Goal: Task Accomplishment & Management: Manage account settings

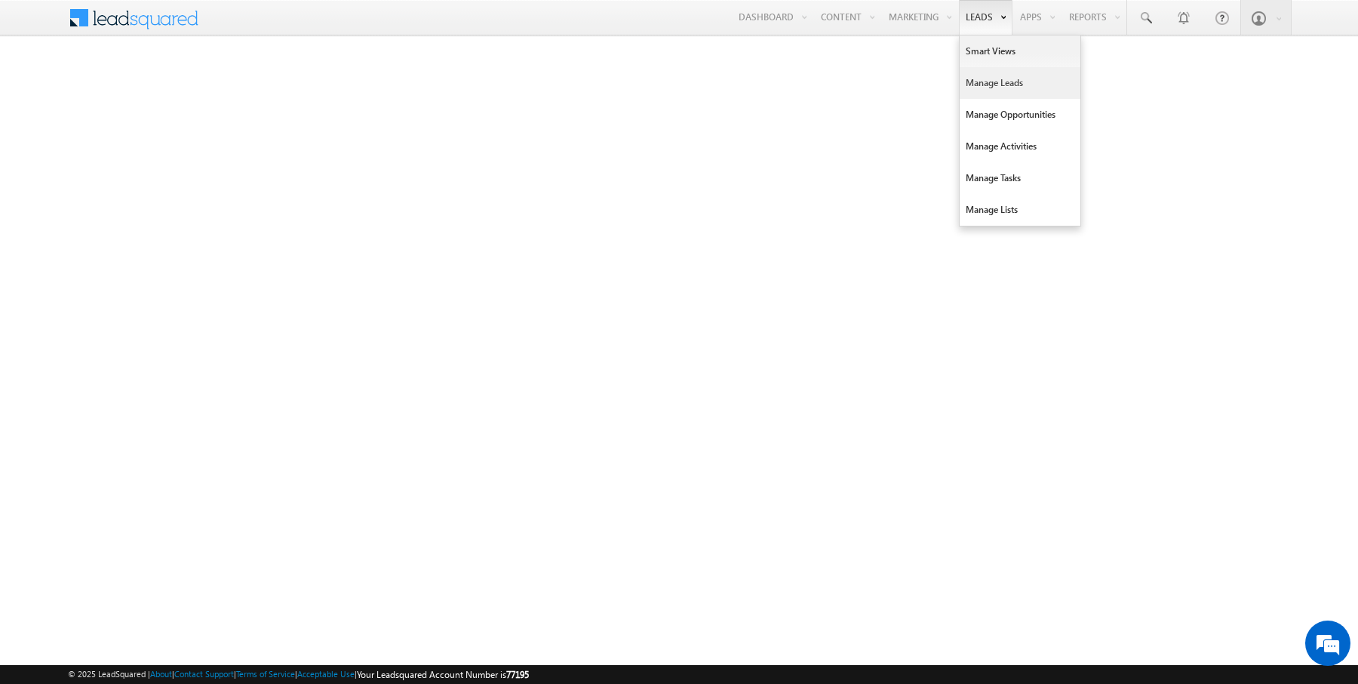
click at [995, 91] on link "Manage Leads" at bounding box center [1020, 83] width 121 height 32
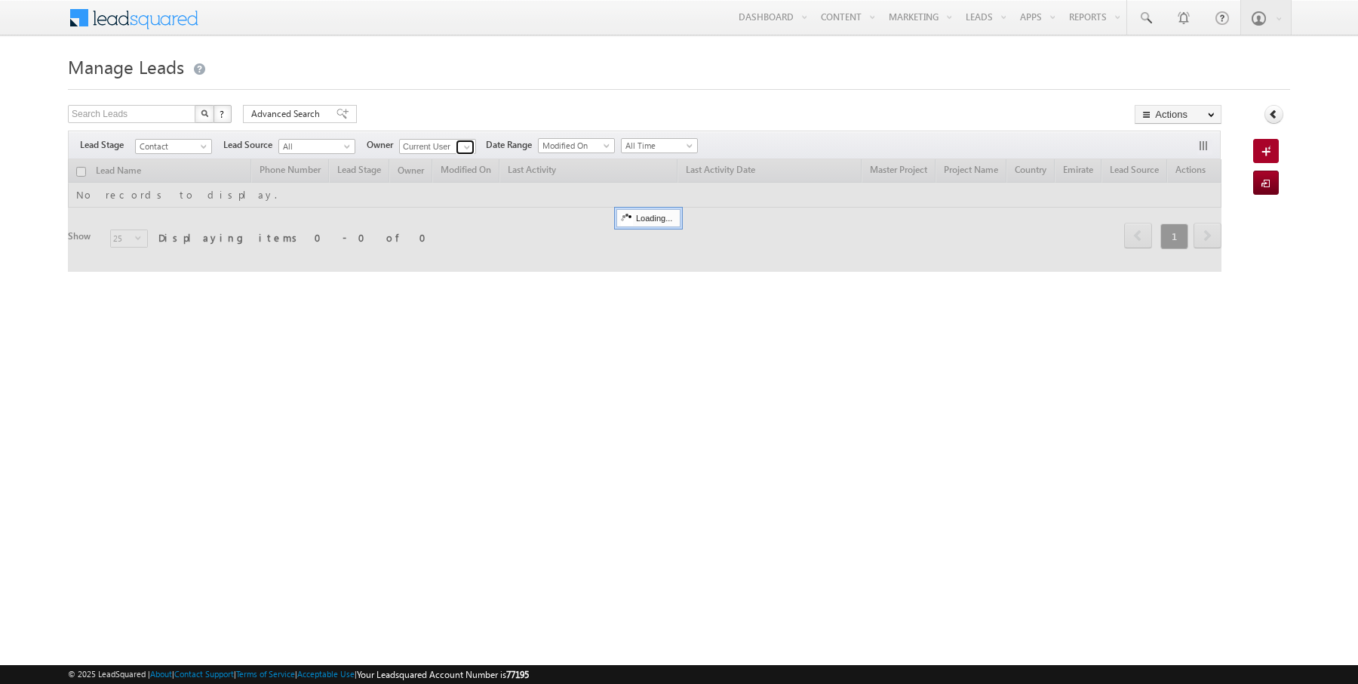
click at [461, 149] on span at bounding box center [467, 147] width 12 height 12
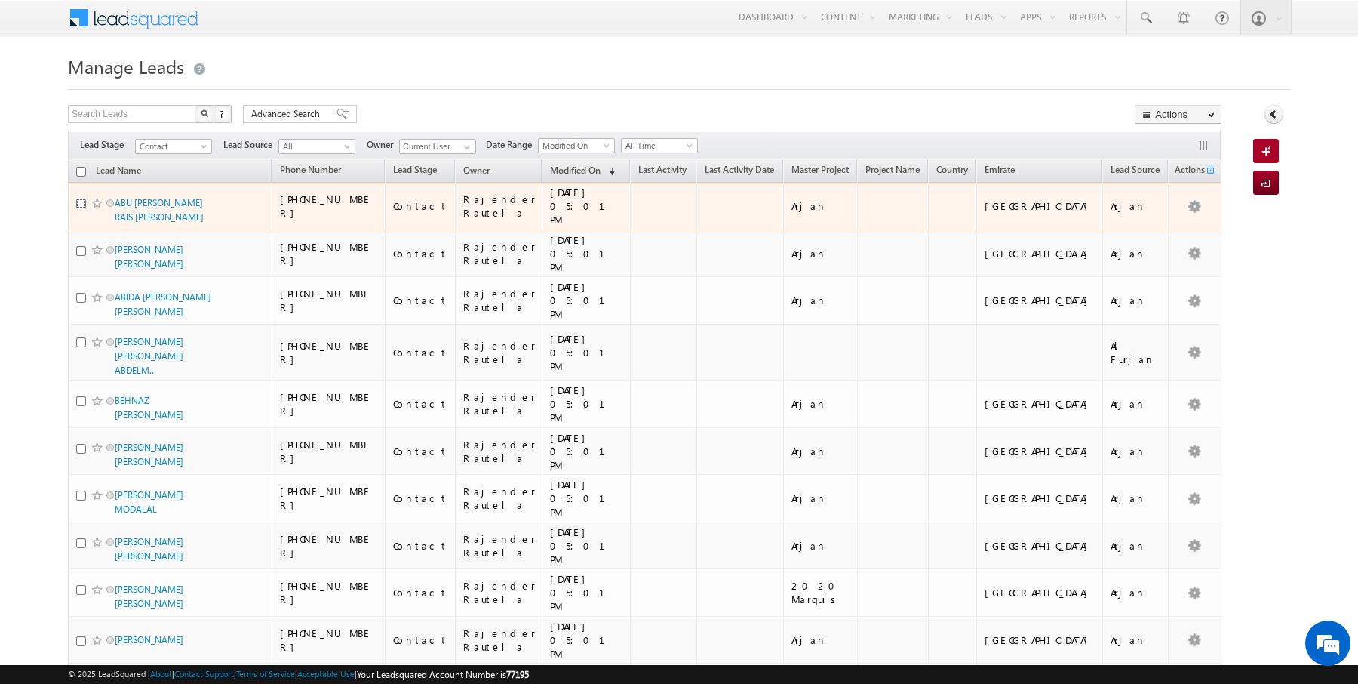
click at [81, 199] on input "checkbox" at bounding box center [81, 203] width 10 height 10
checkbox input "true"
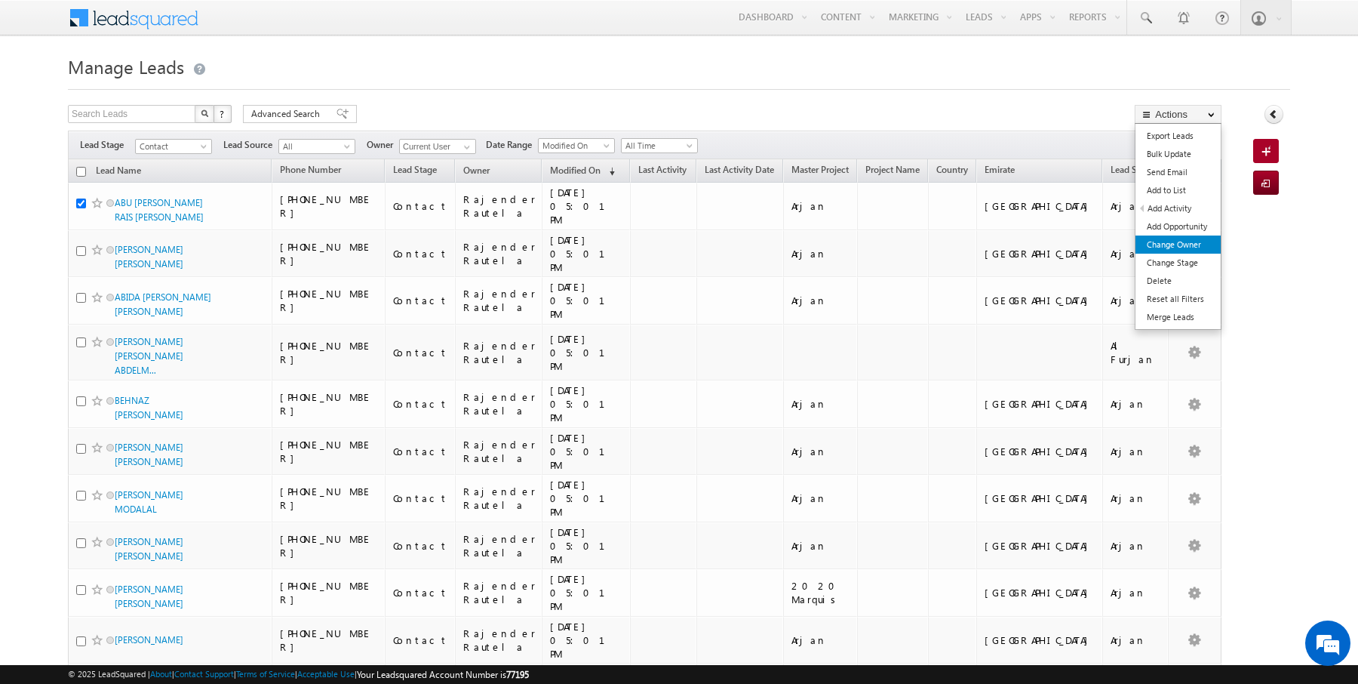
click at [1180, 238] on link "Change Owner" at bounding box center [1177, 244] width 85 height 18
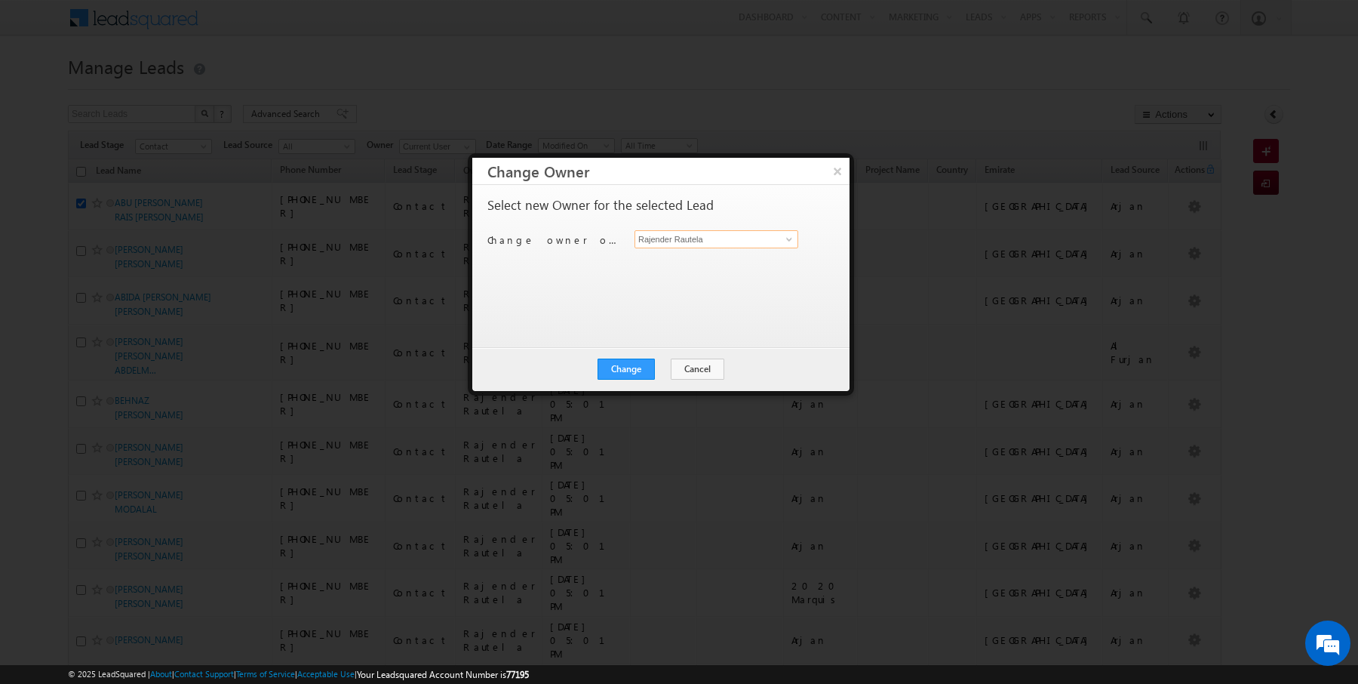
click at [693, 238] on input "Rajender Rautela" at bounding box center [716, 239] width 164 height 18
click at [785, 243] on span at bounding box center [789, 239] width 12 height 12
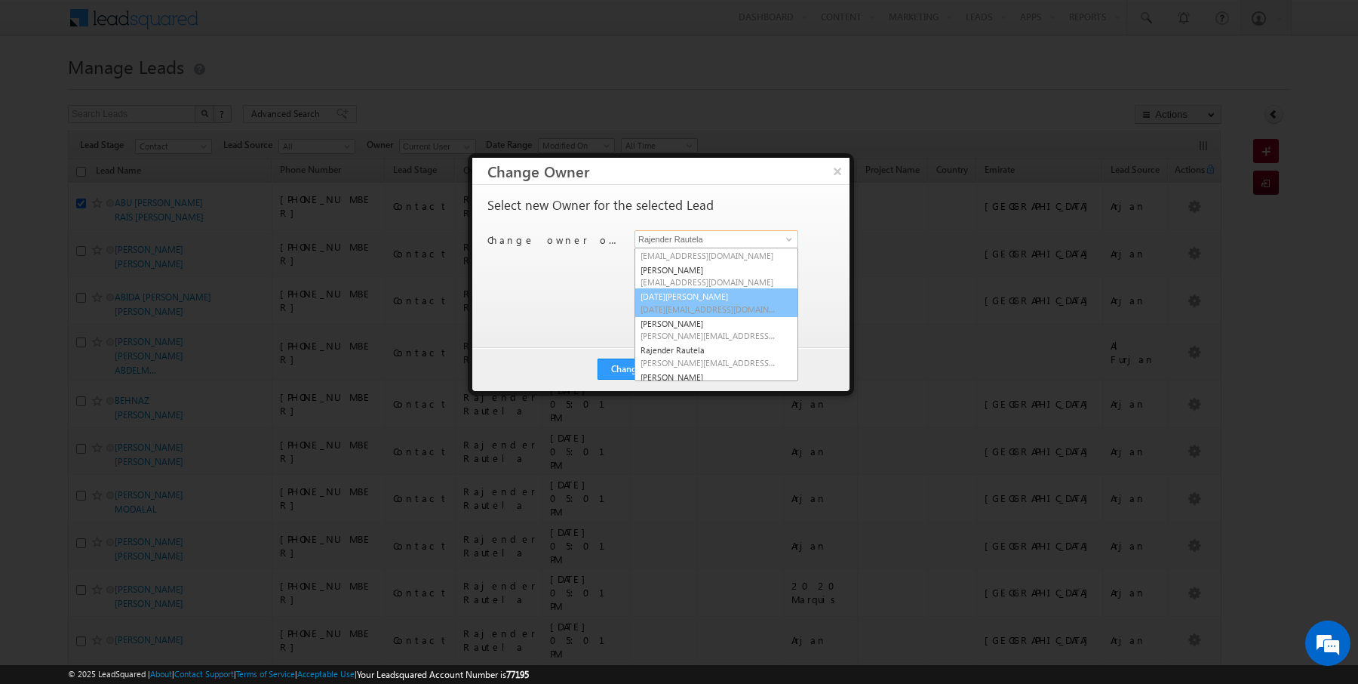
scroll to position [108, 0]
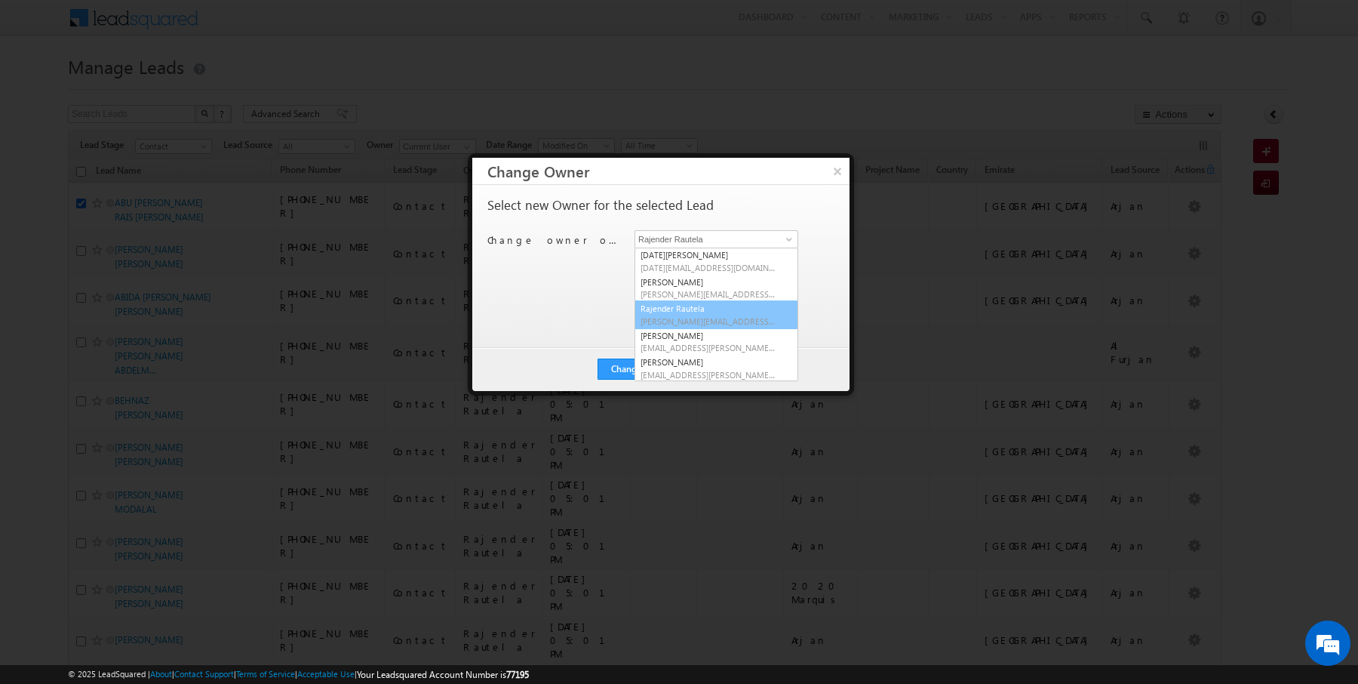
click at [578, 310] on div "Select new Owner for the selected Lead Change owner of 1 lead to Rajender Raute…" at bounding box center [659, 258] width 344 height 121
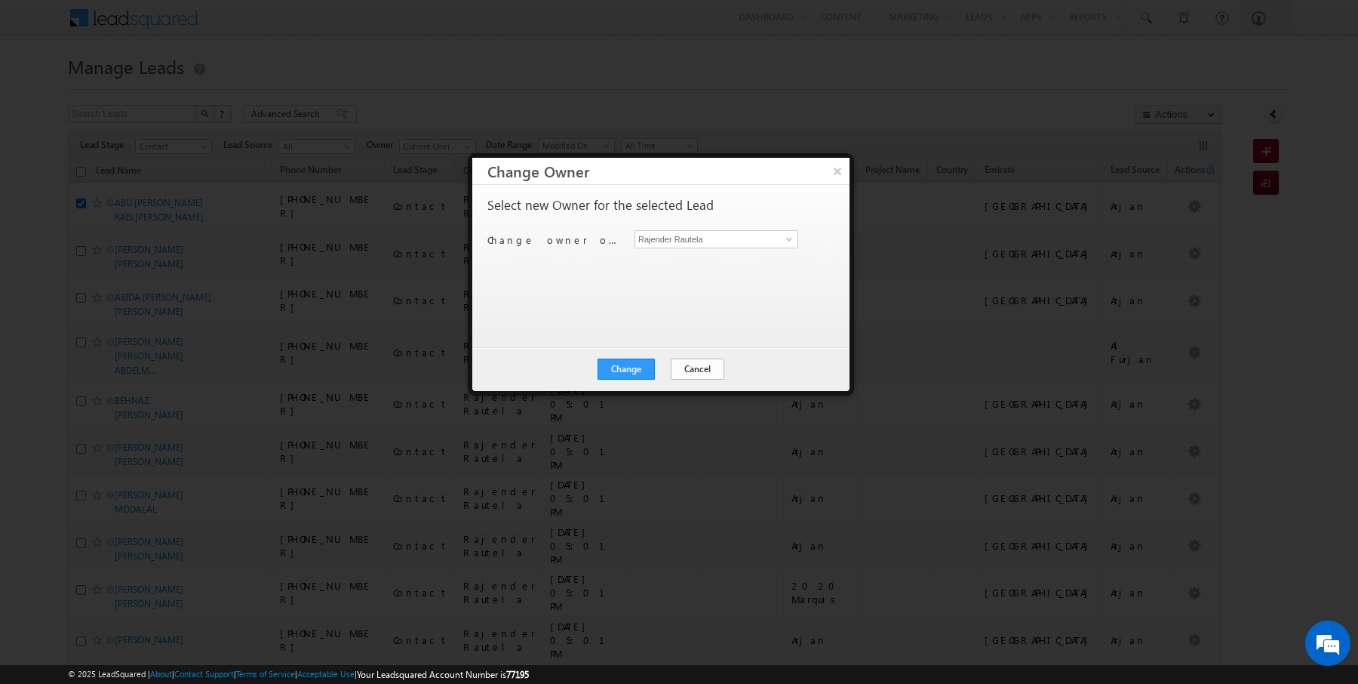
scroll to position [0, 0]
click at [695, 371] on button "Cancel" at bounding box center [698, 368] width 54 height 21
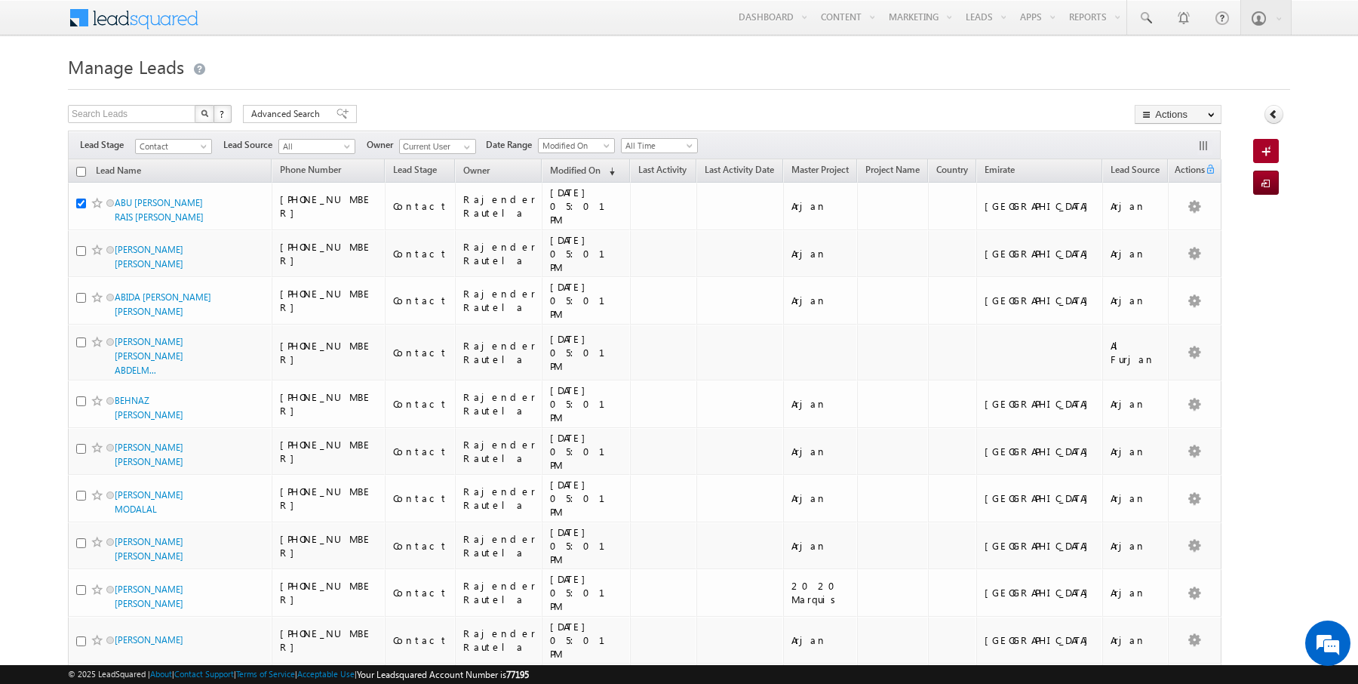
click at [83, 170] on input "checkbox" at bounding box center [81, 172] width 10 height 10
checkbox input "true"
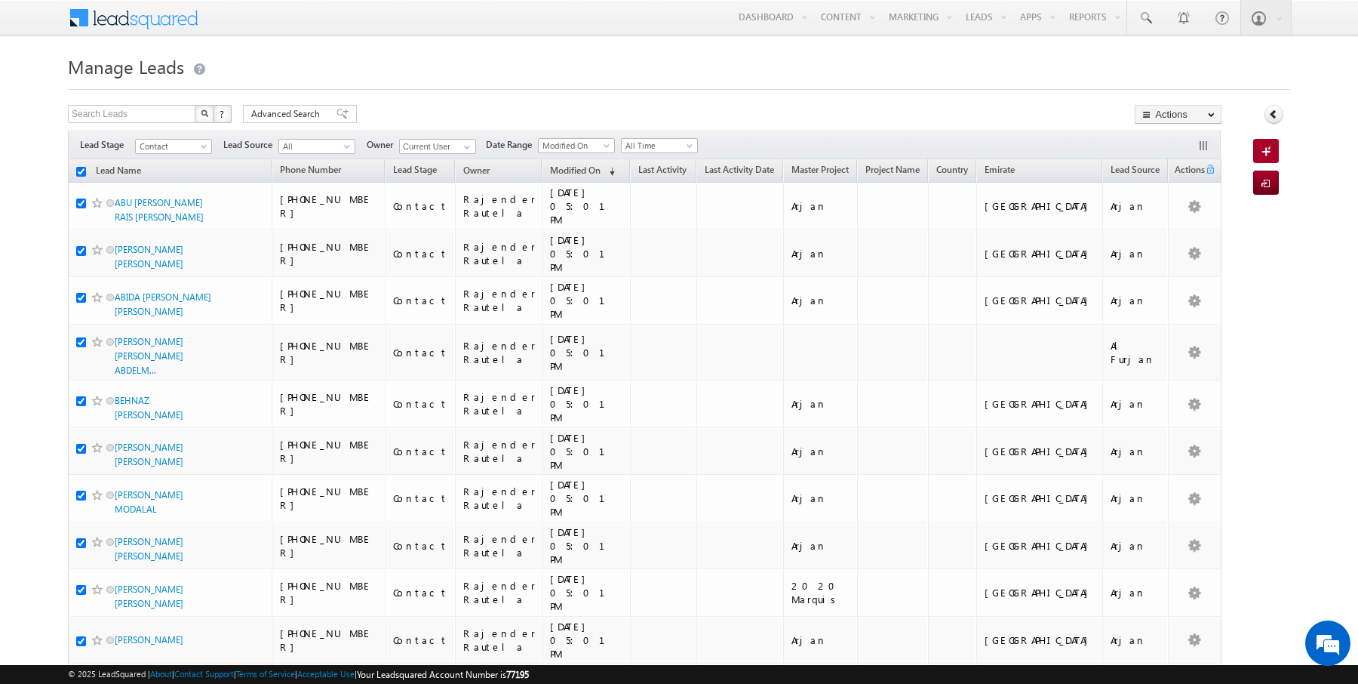
checkbox input "true"
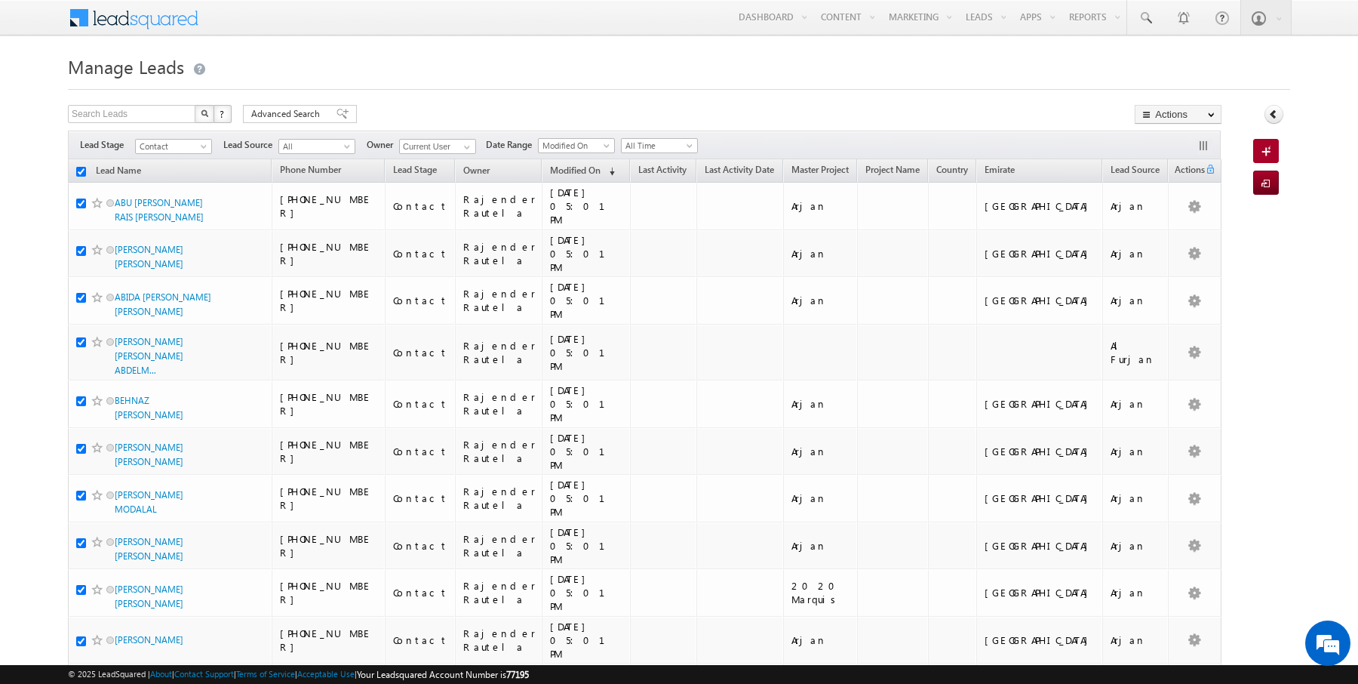
checkbox input "true"
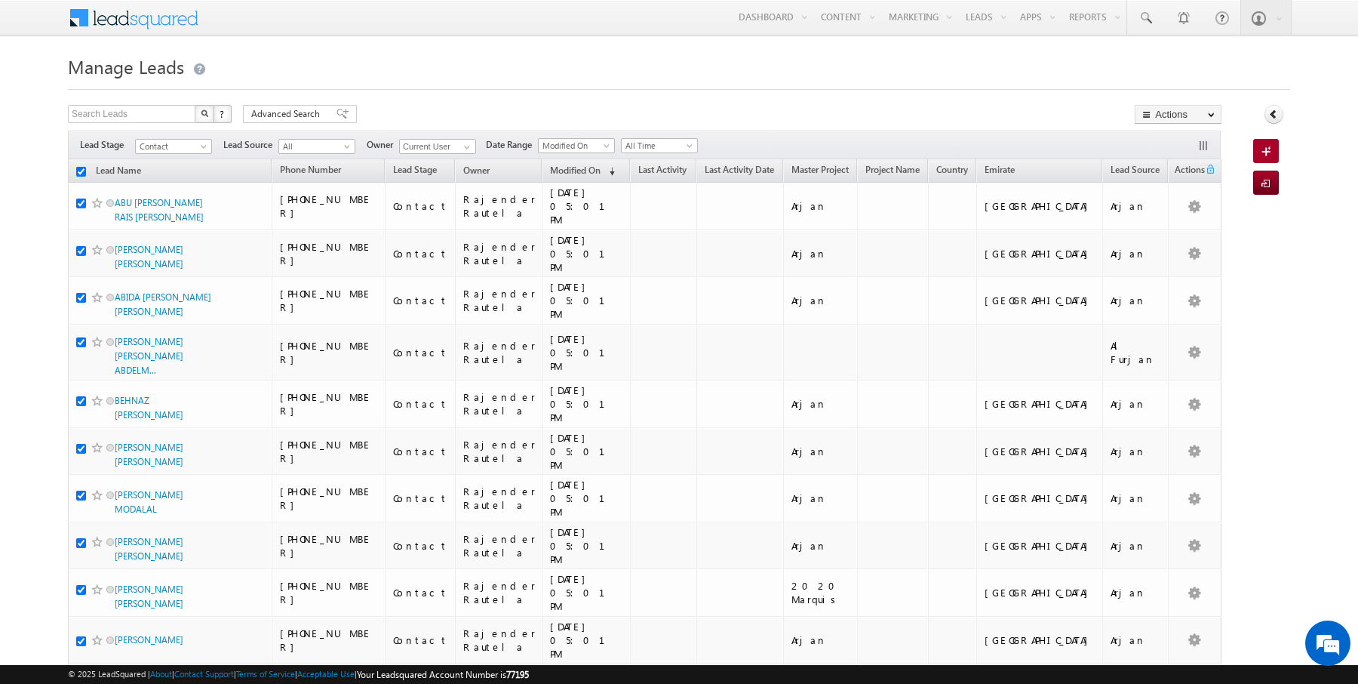
checkbox input "true"
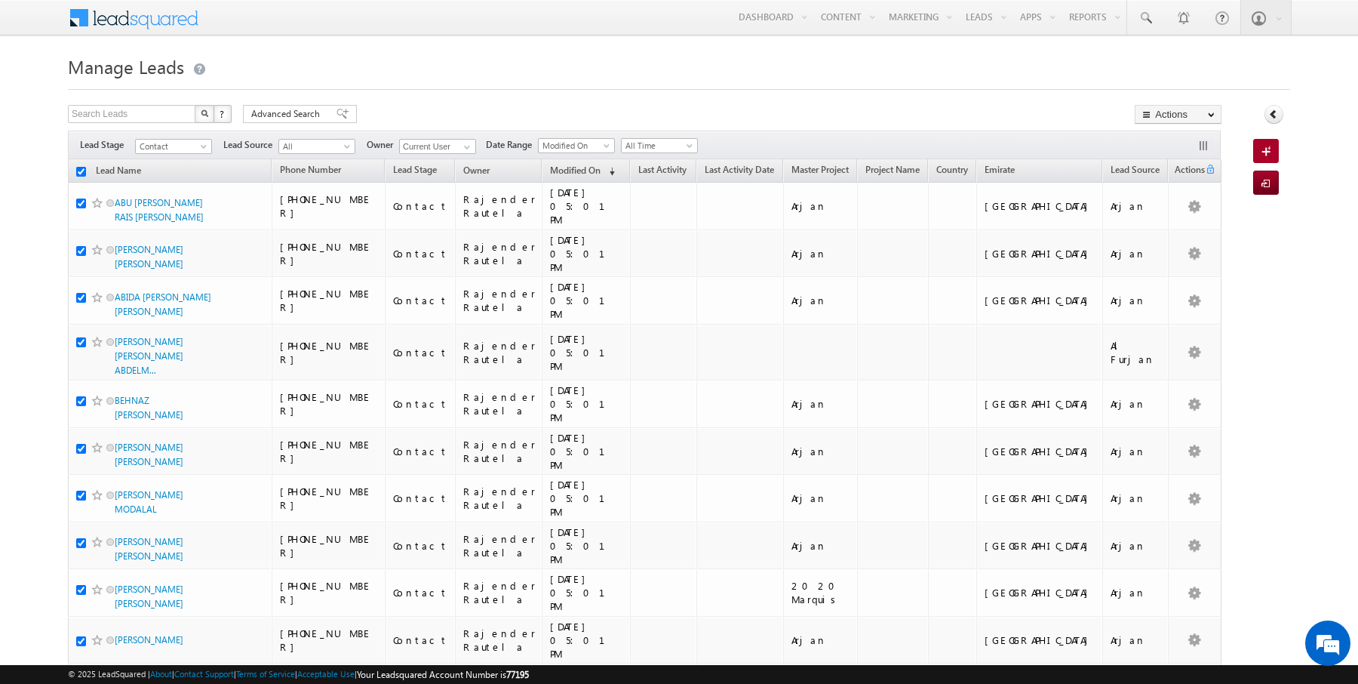
checkbox input "true"
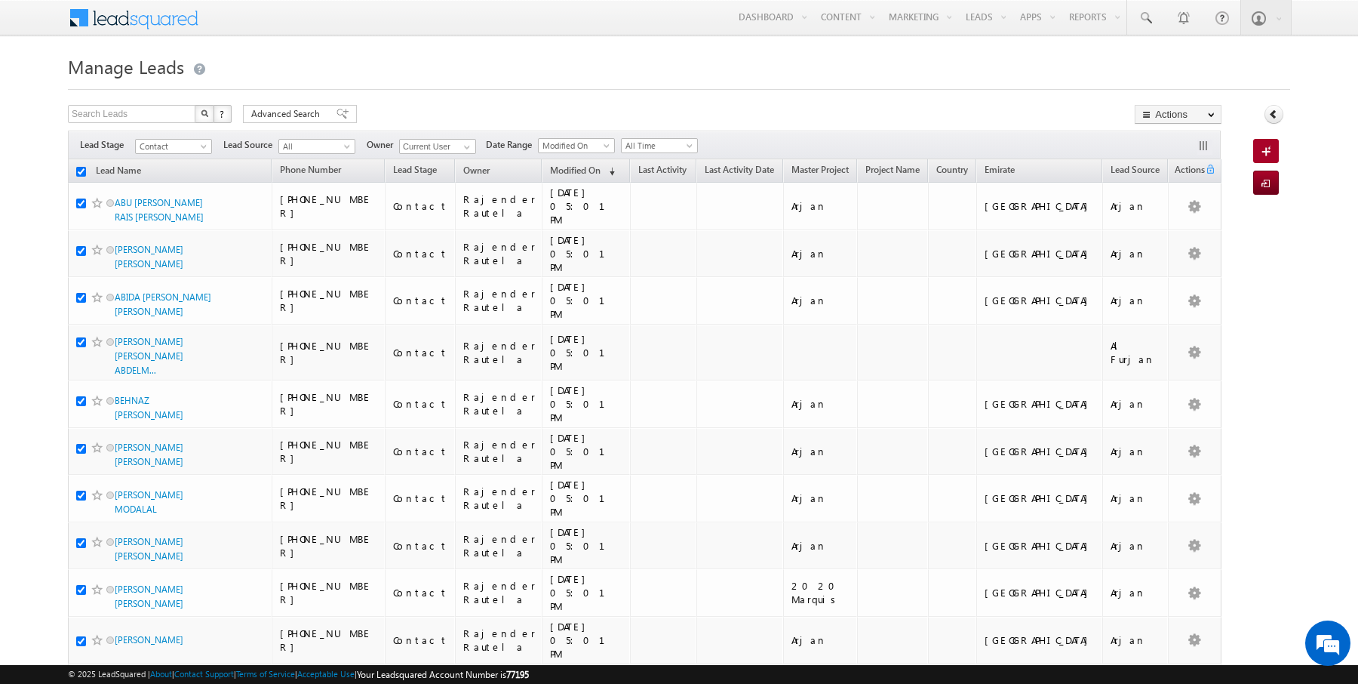
checkbox input "true"
click at [83, 170] on input "checkbox" at bounding box center [81, 172] width 10 height 10
checkbox input "false"
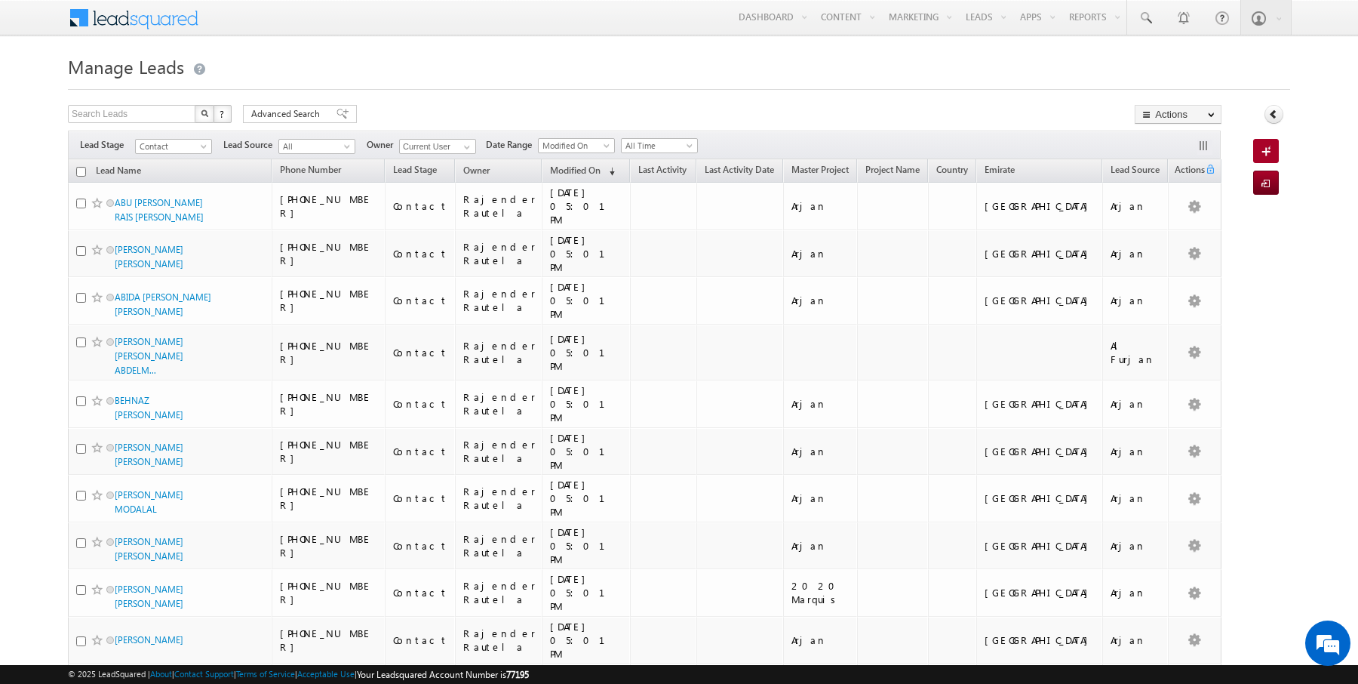
checkbox input "false"
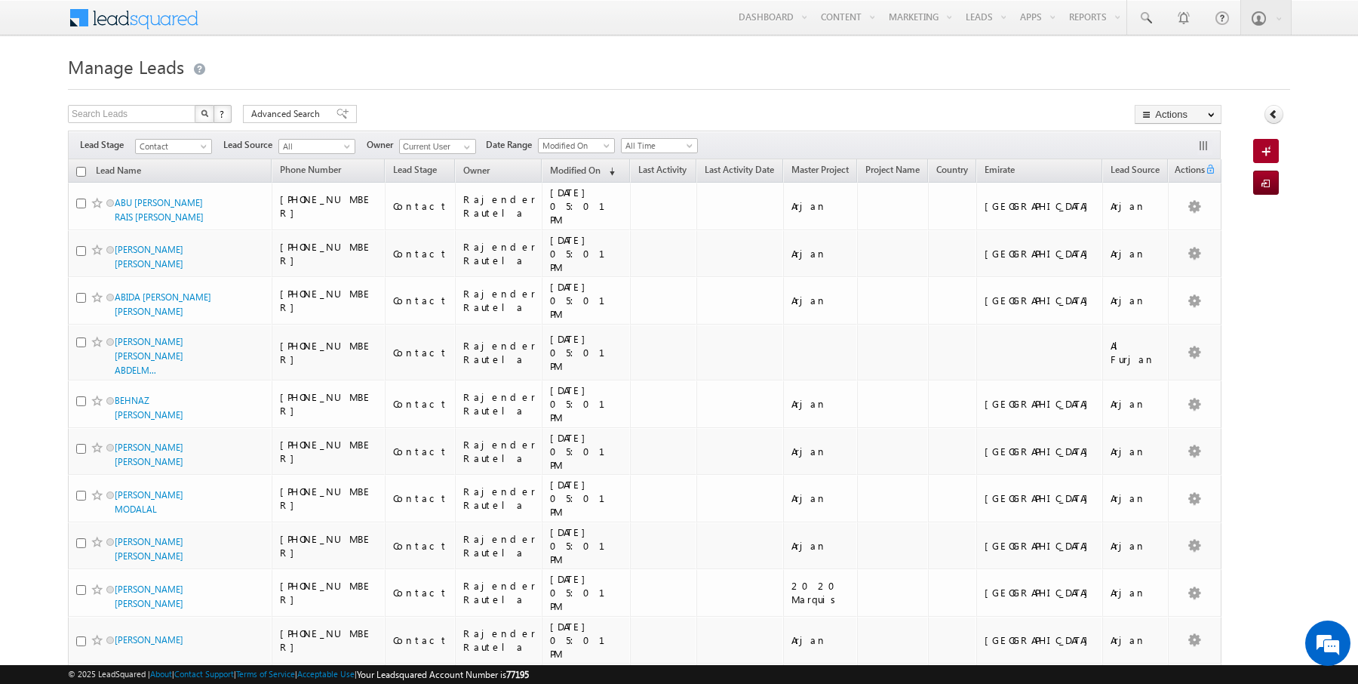
checkbox input "false"
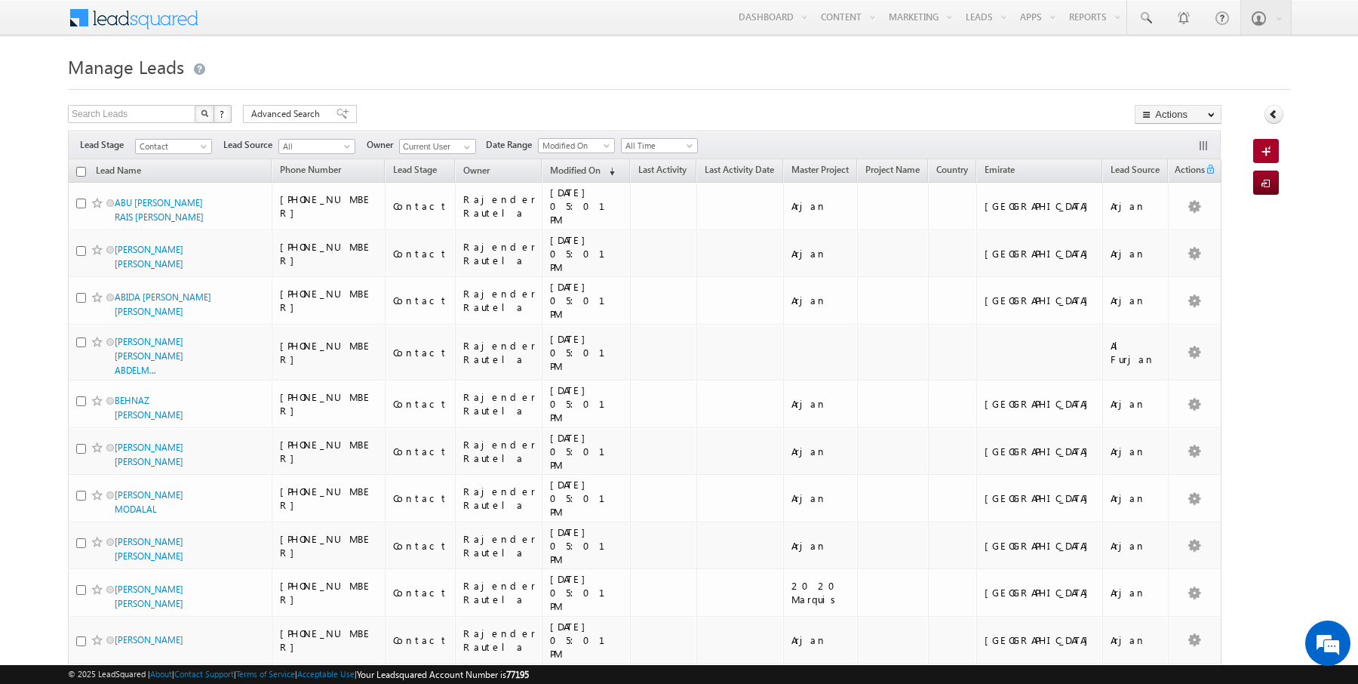
checkbox input "false"
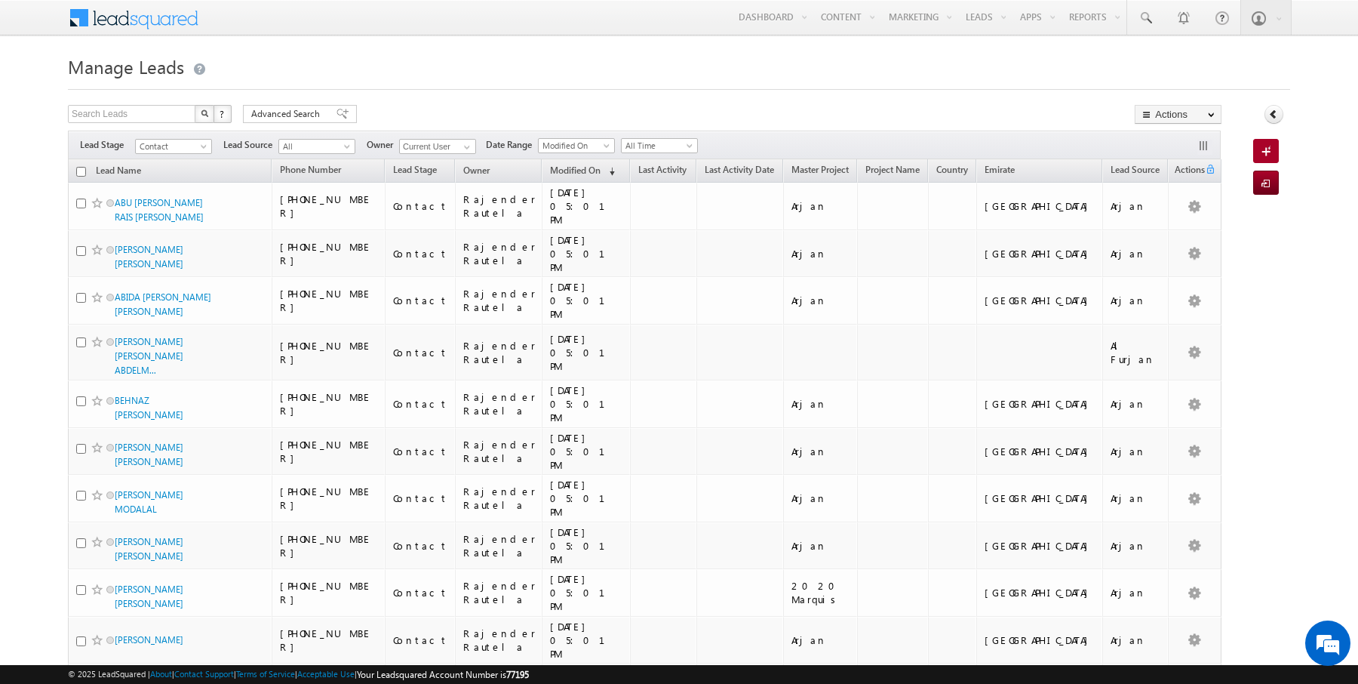
checkbox input "false"
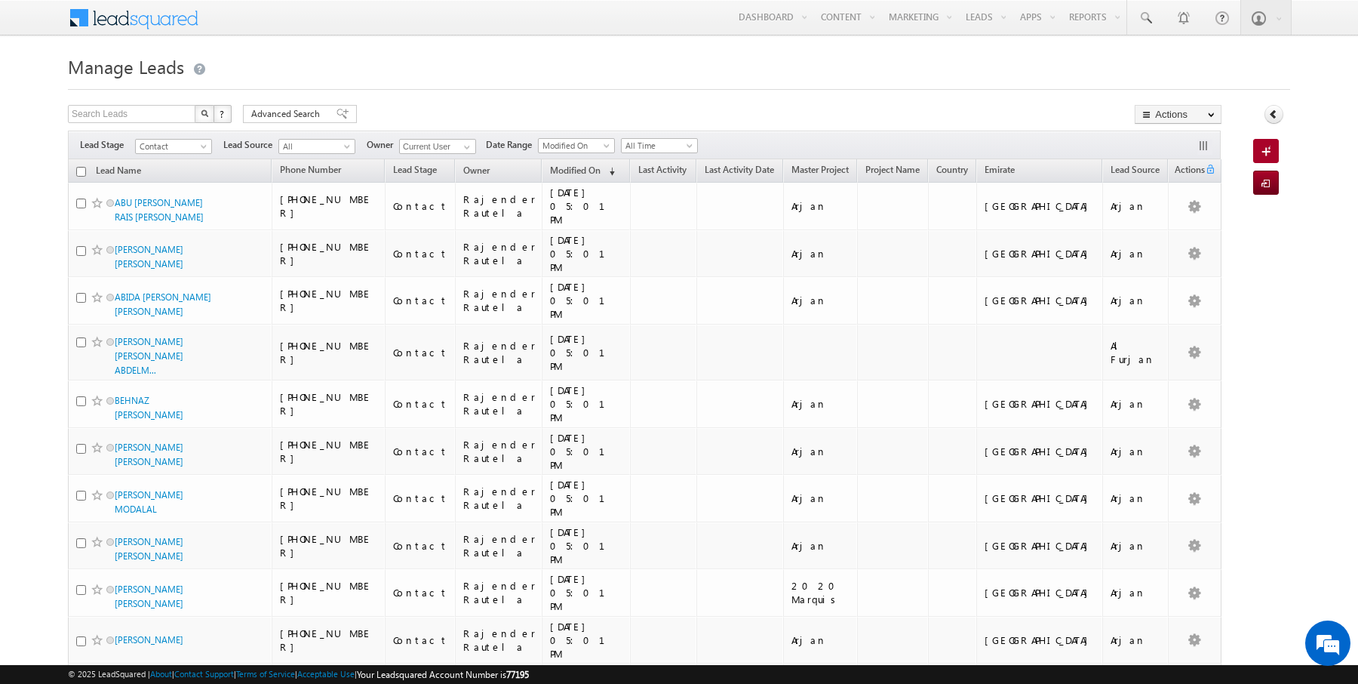
checkbox input "false"
click at [82, 172] on input "checkbox" at bounding box center [81, 172] width 10 height 10
checkbox input "true"
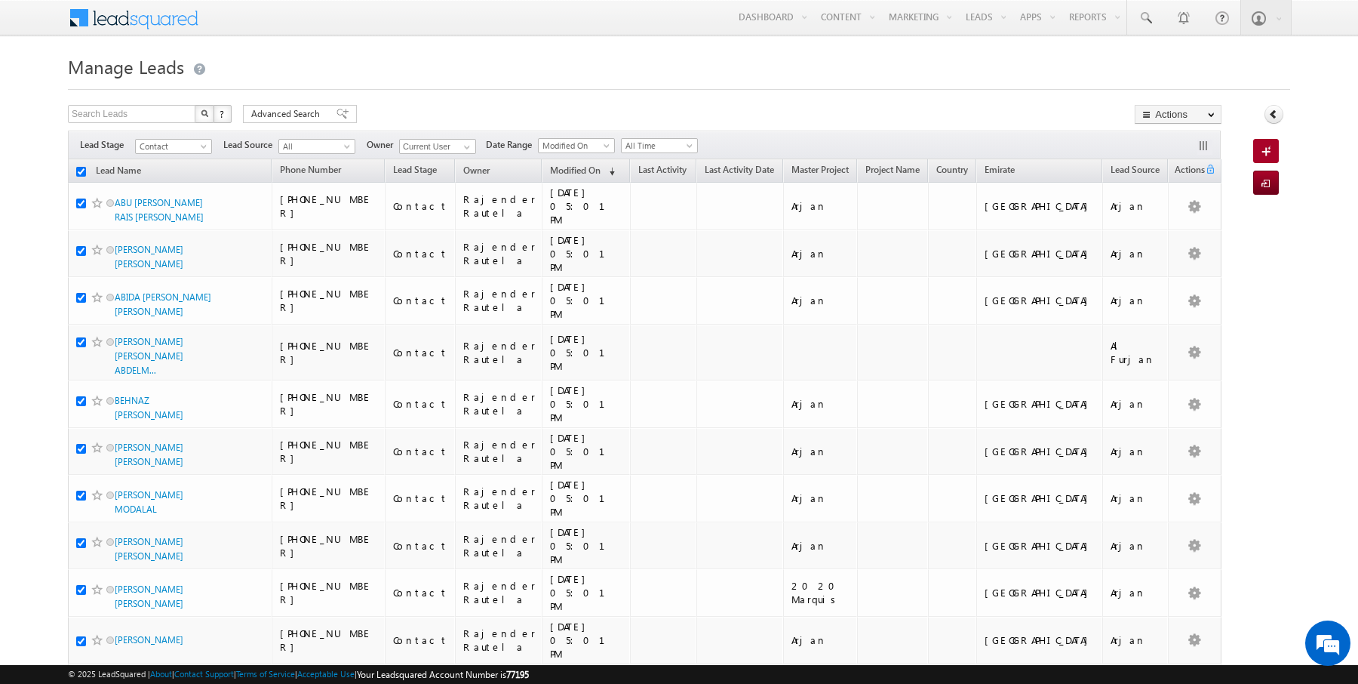
checkbox input "true"
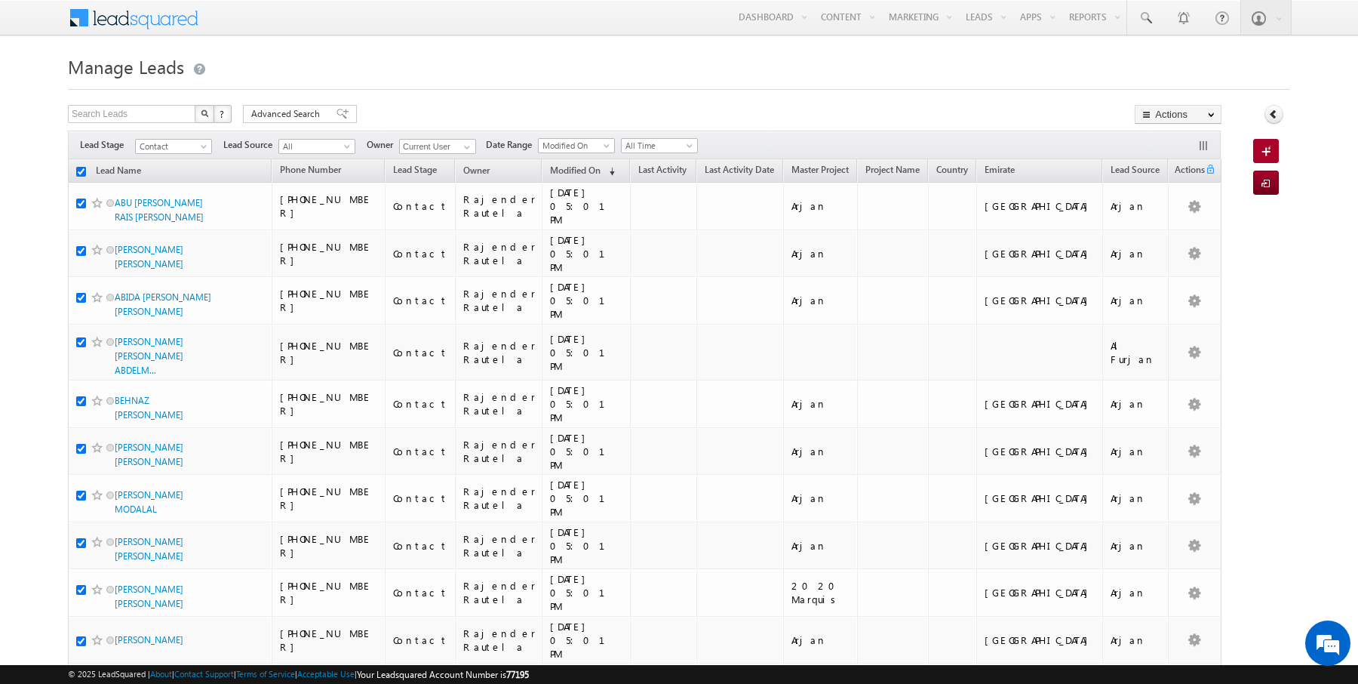
checkbox input "true"
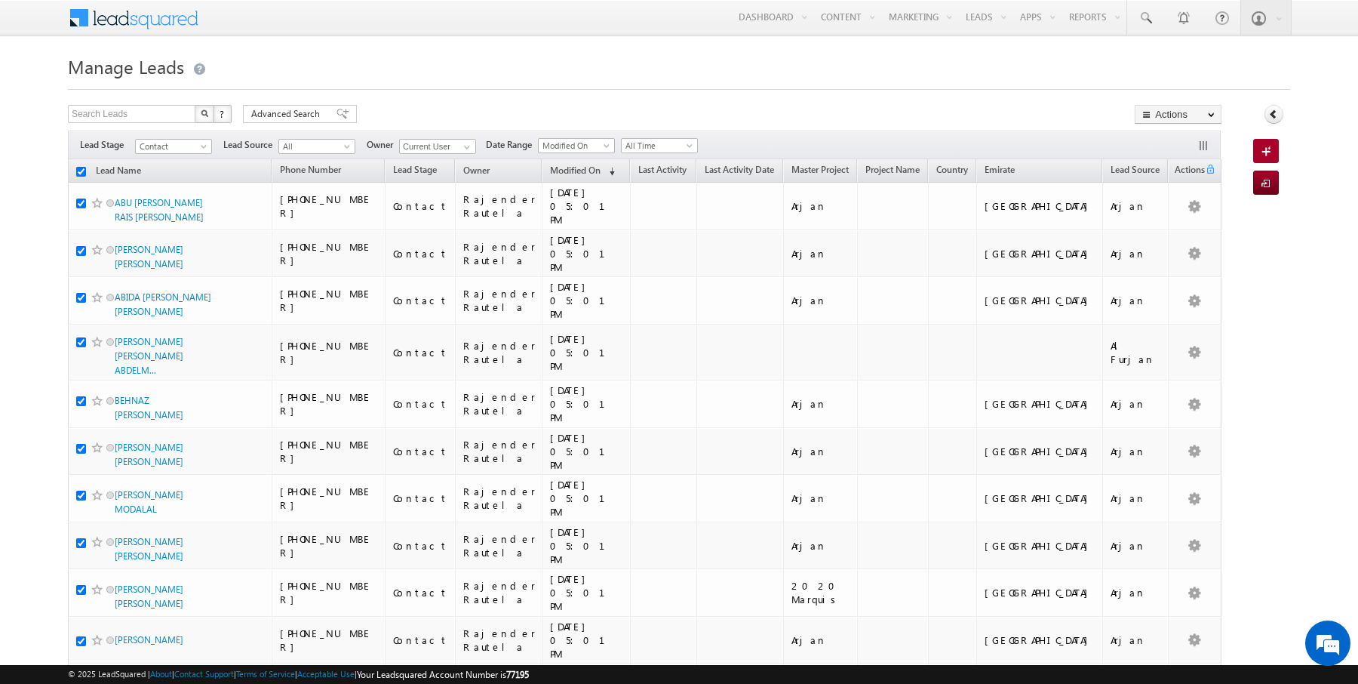
checkbox input "true"
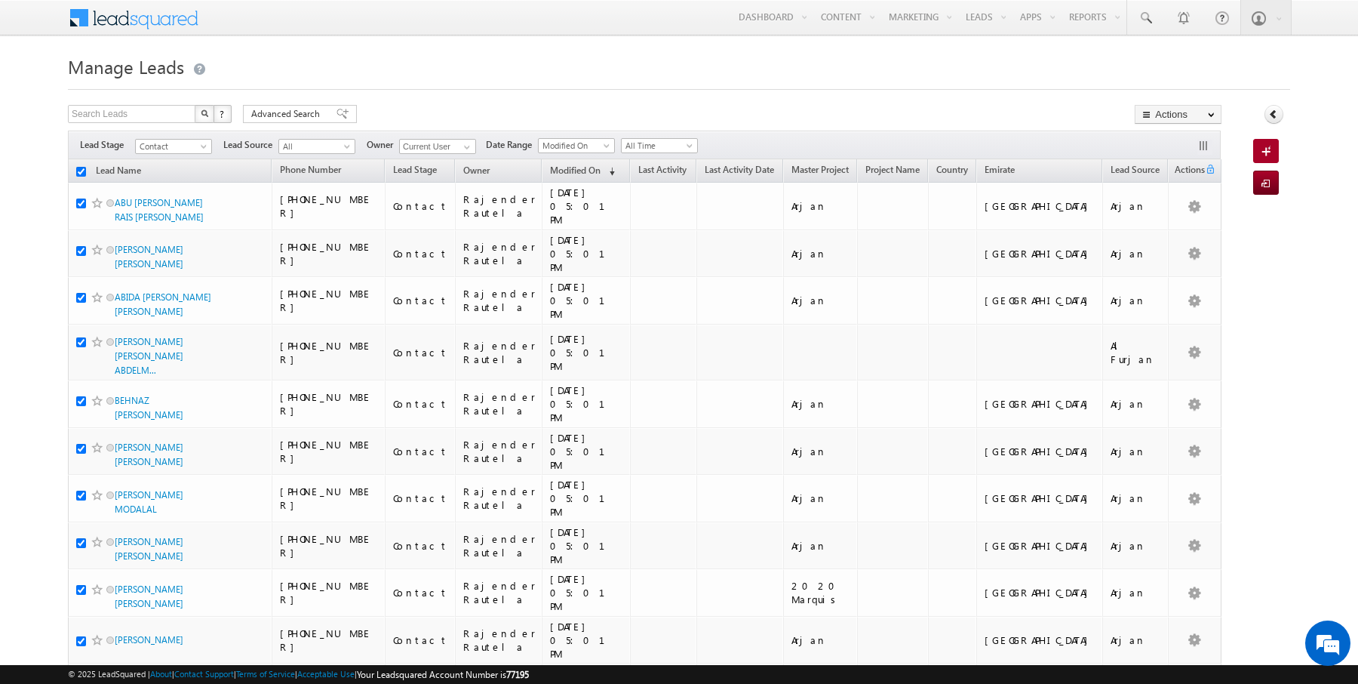
checkbox input "true"
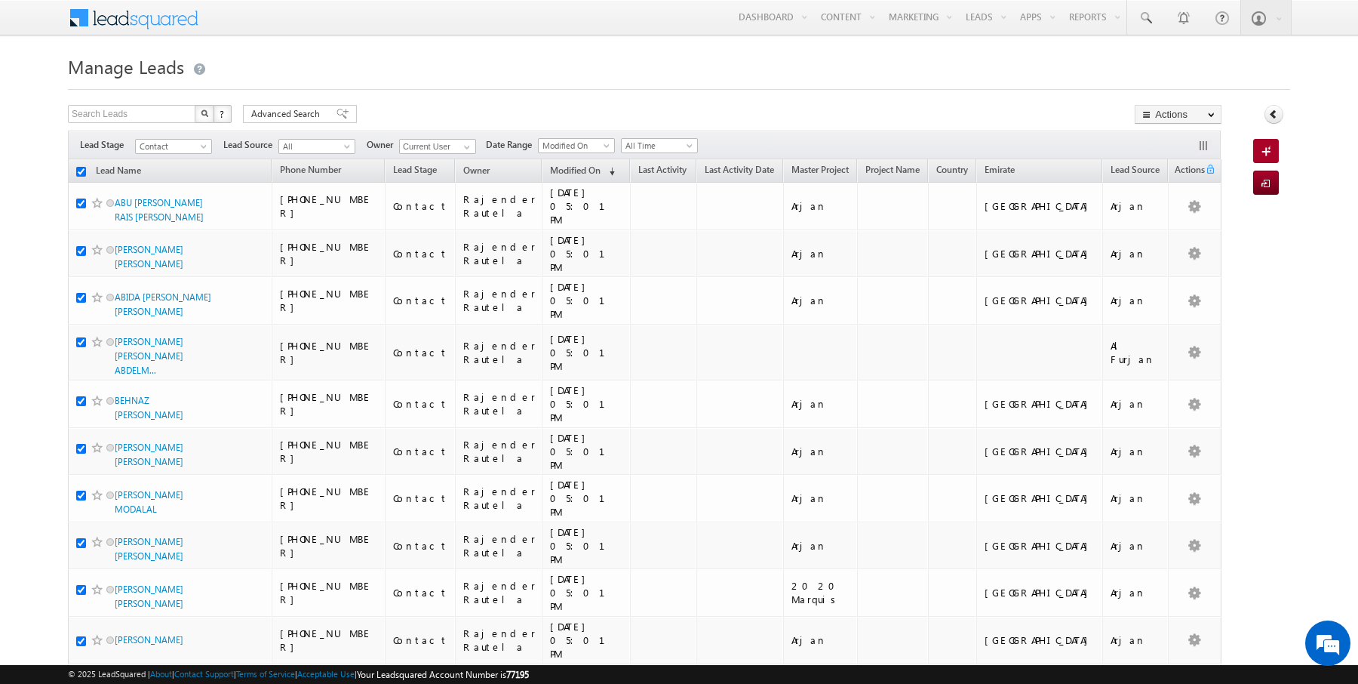
checkbox input "true"
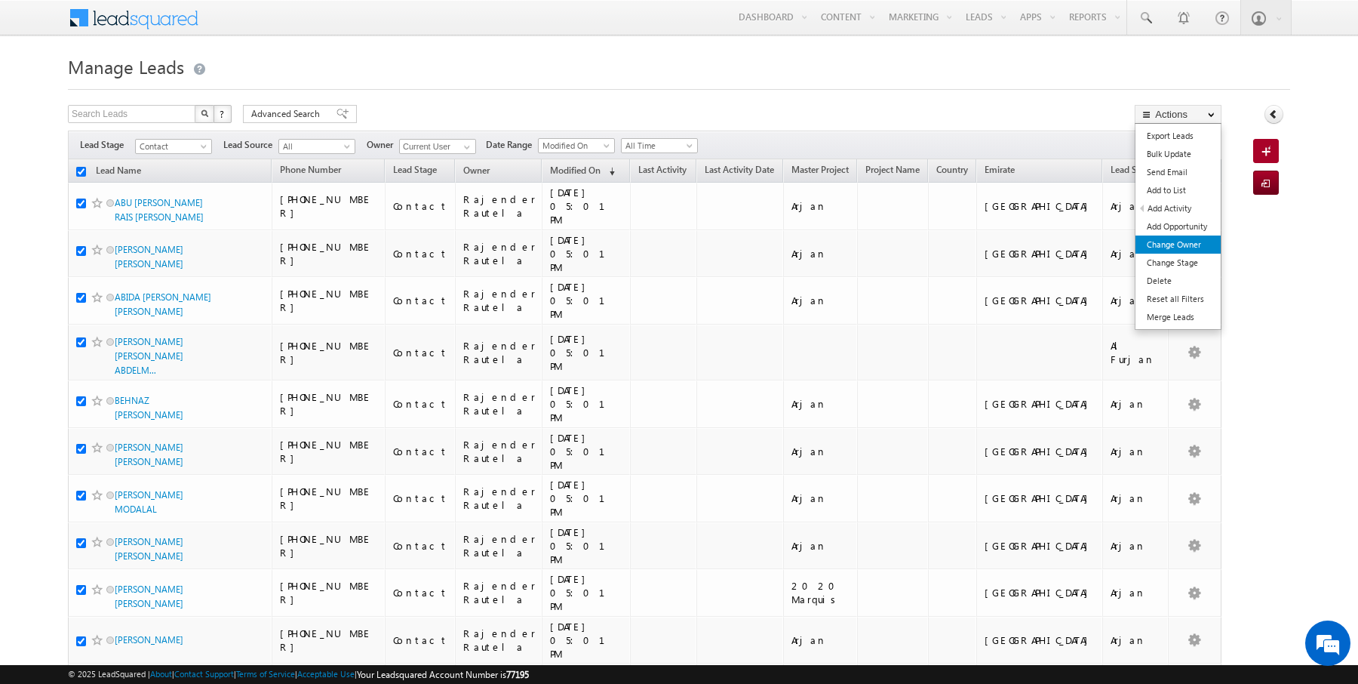
click at [1183, 247] on link "Change Owner" at bounding box center [1177, 244] width 85 height 18
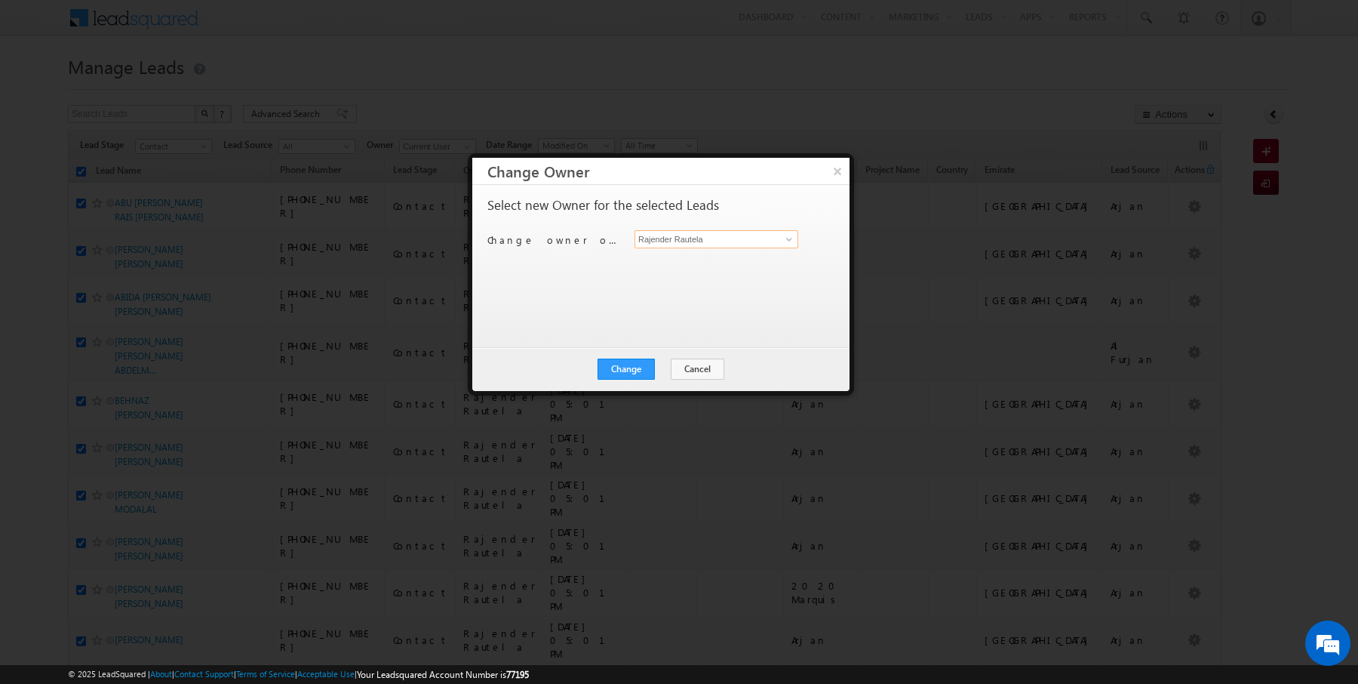
click at [727, 235] on input "Rajender Rautela" at bounding box center [716, 239] width 164 height 18
type input "SUNNY MEHROTRA"
click at [685, 382] on div "Change Cancel Close" at bounding box center [660, 369] width 377 height 44
click at [693, 373] on button "Cancel" at bounding box center [698, 368] width 54 height 21
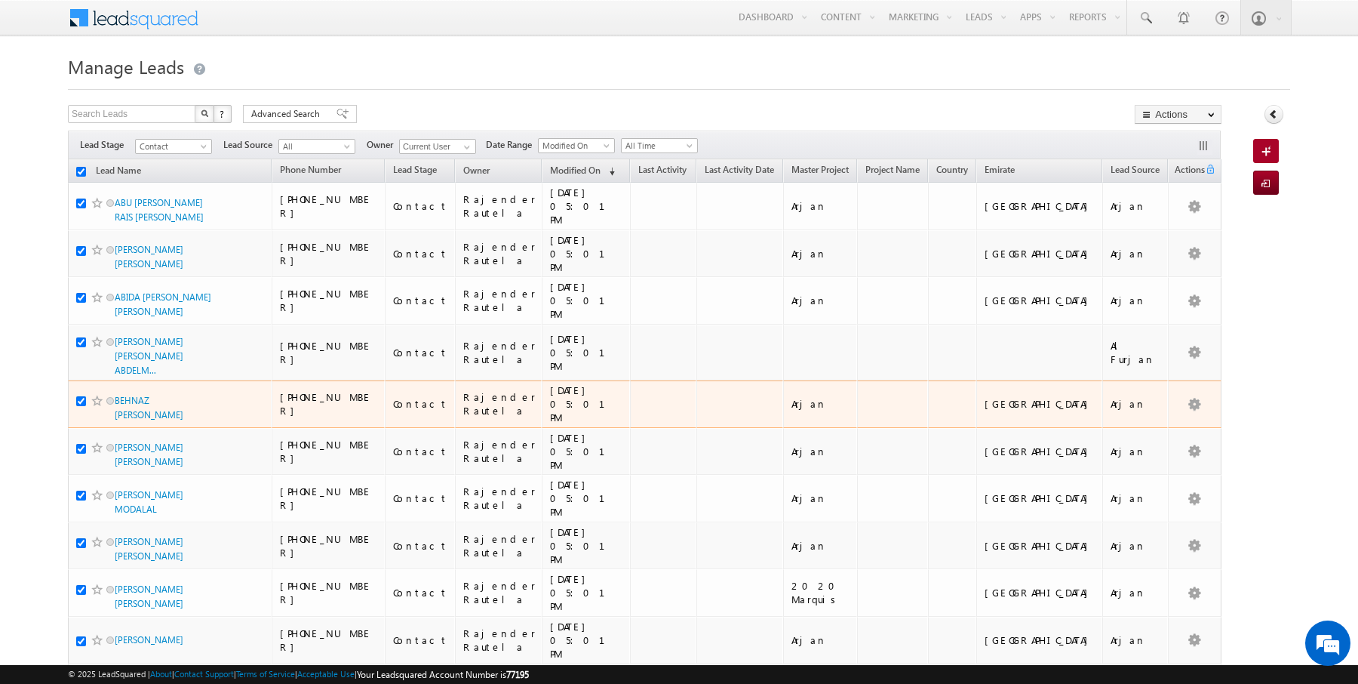
scroll to position [573, 0]
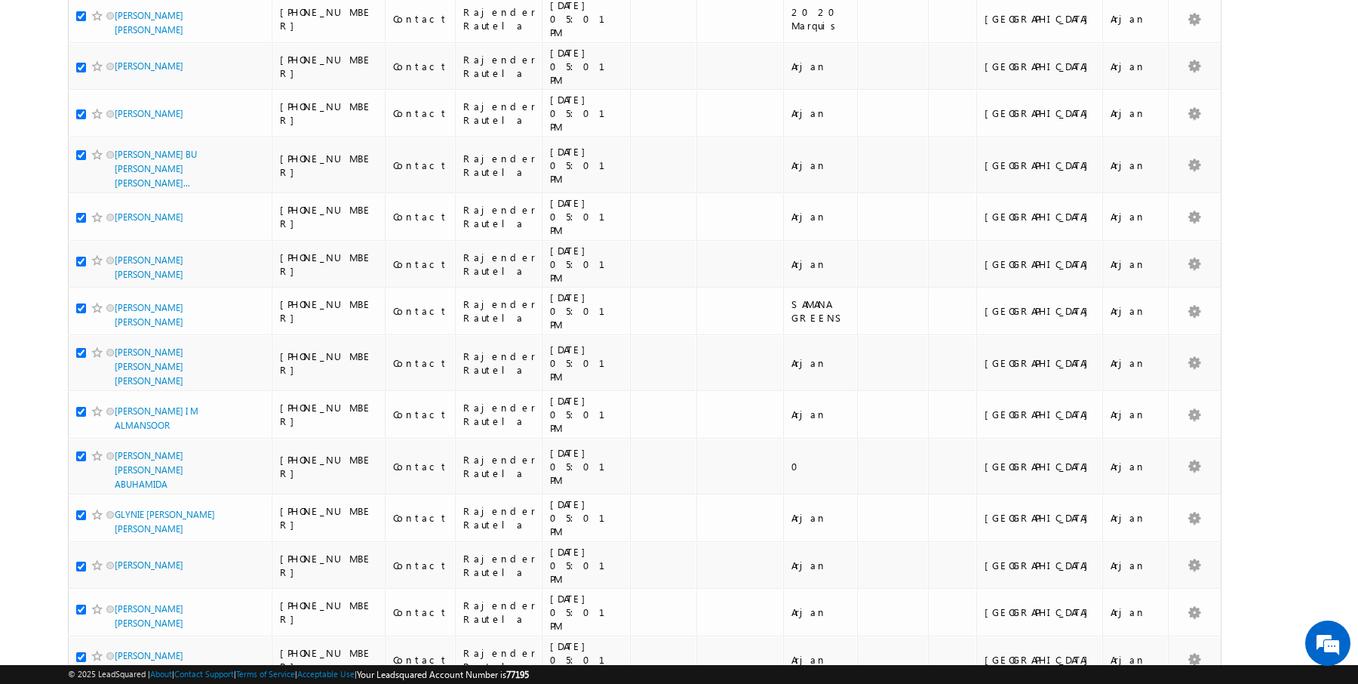
click at [115, 644] on li "50" at bounding box center [120, 640] width 36 height 15
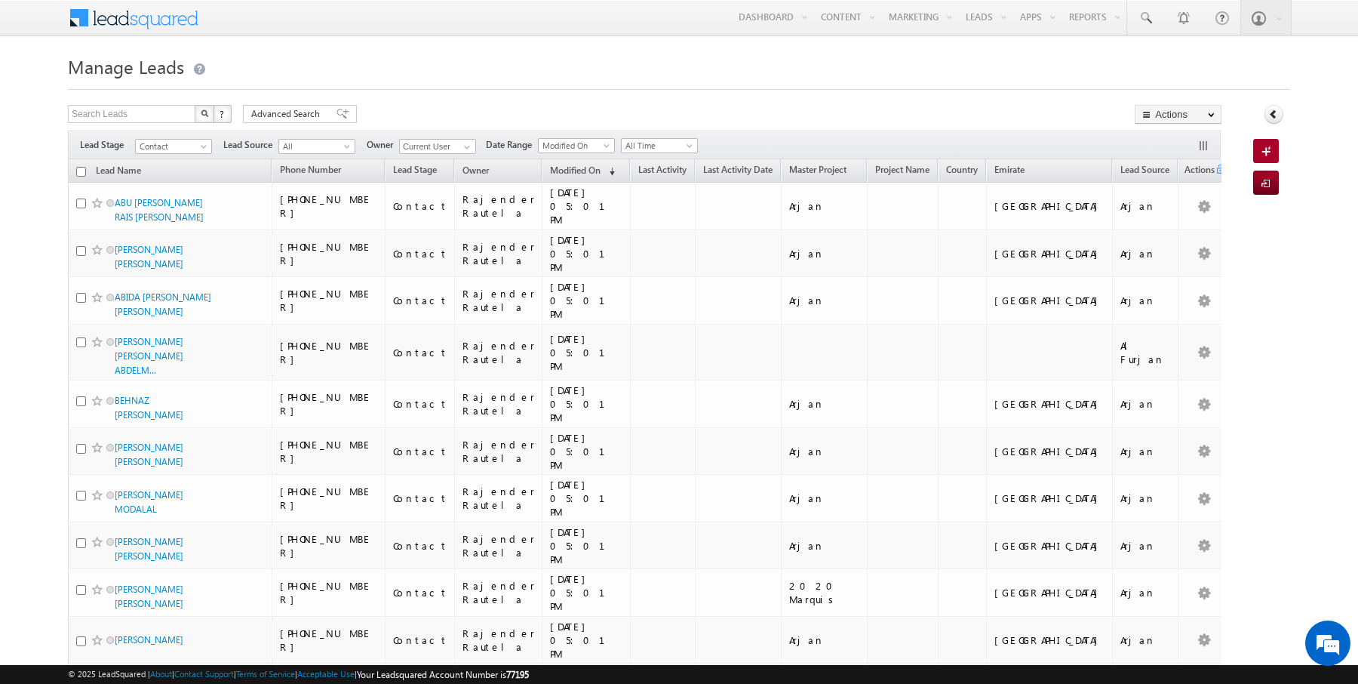
scroll to position [0, 0]
click at [80, 173] on input "checkbox" at bounding box center [81, 172] width 10 height 10
checkbox input "true"
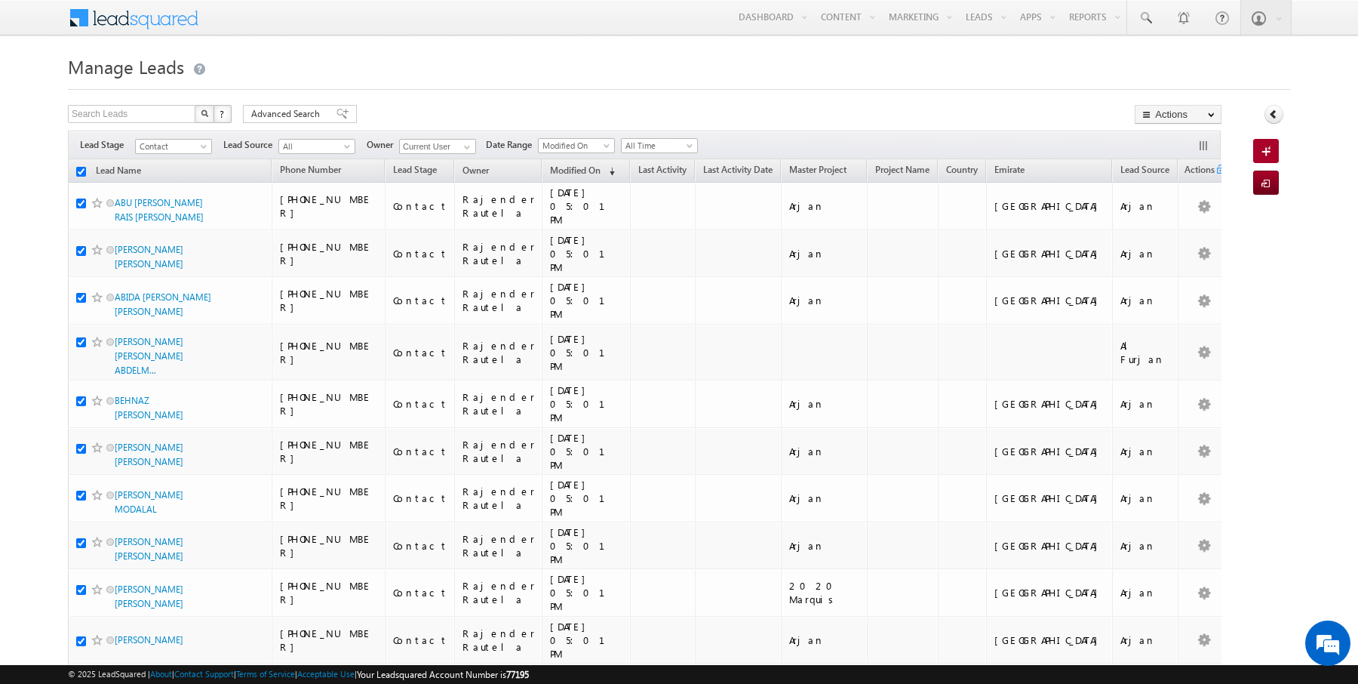
checkbox input "true"
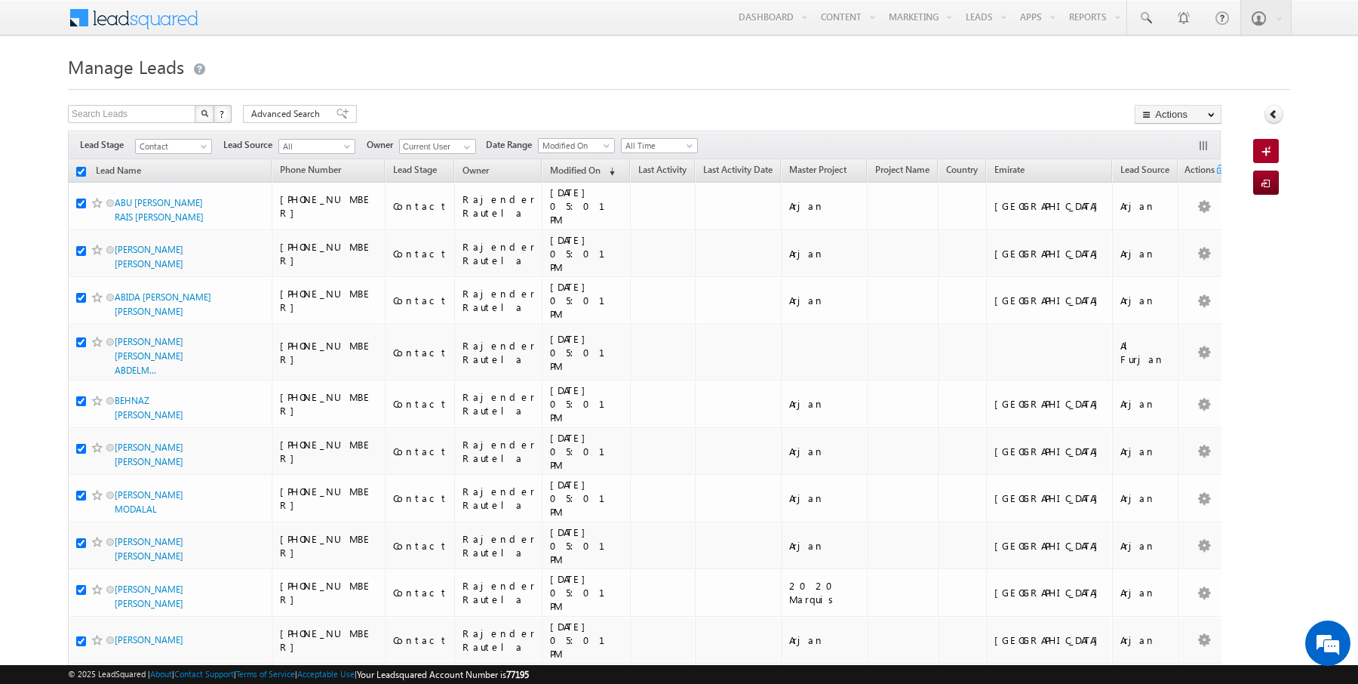
checkbox input "true"
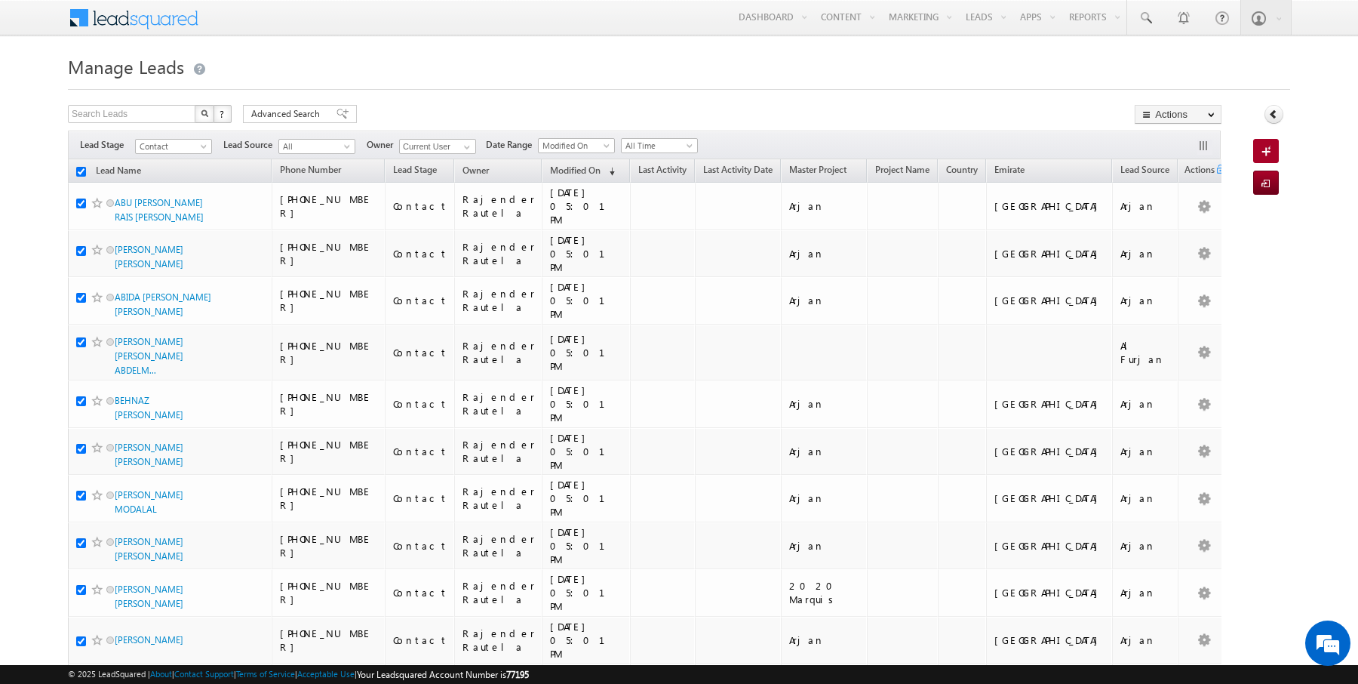
checkbox input "true"
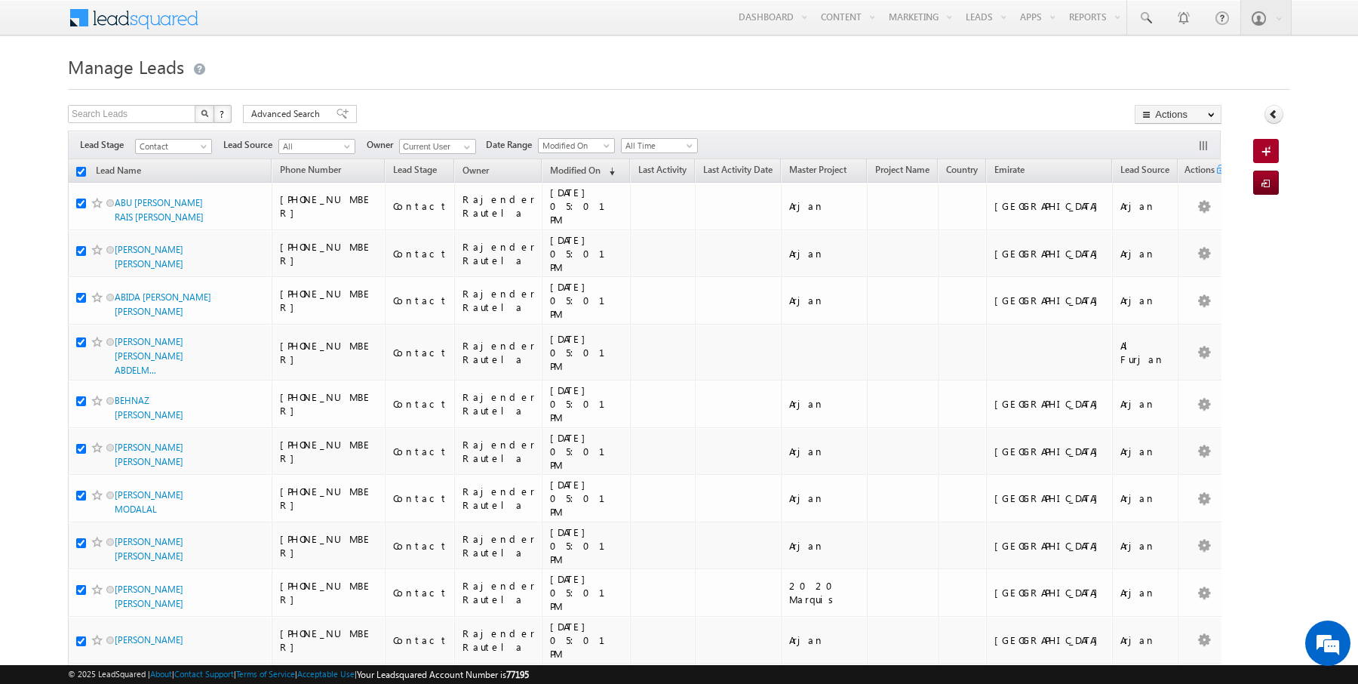
checkbox input "true"
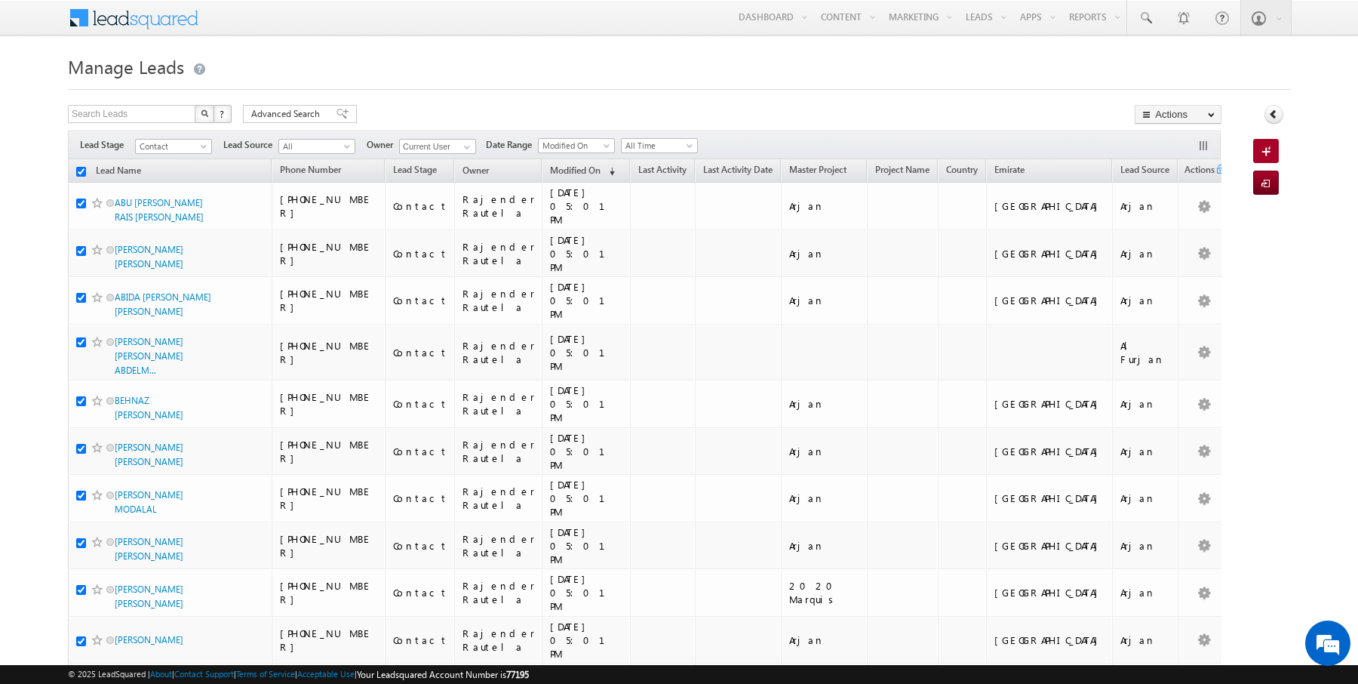
checkbox input "true"
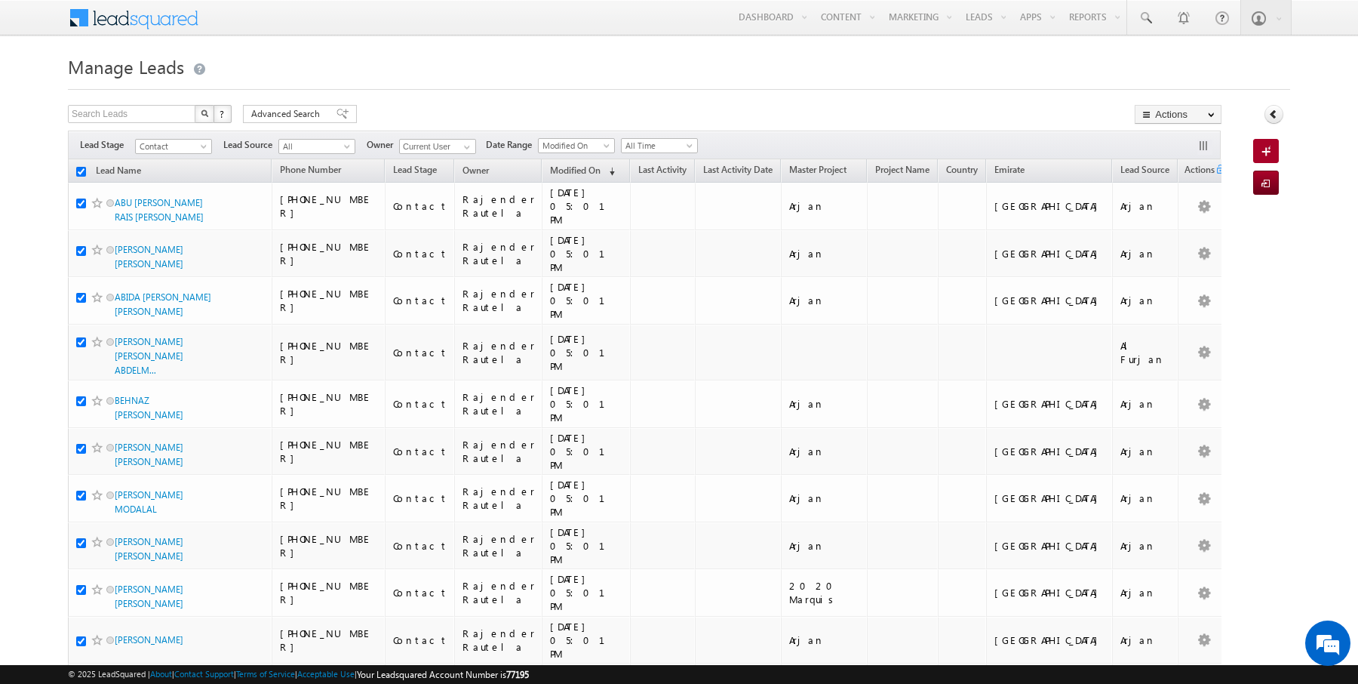
checkbox input "true"
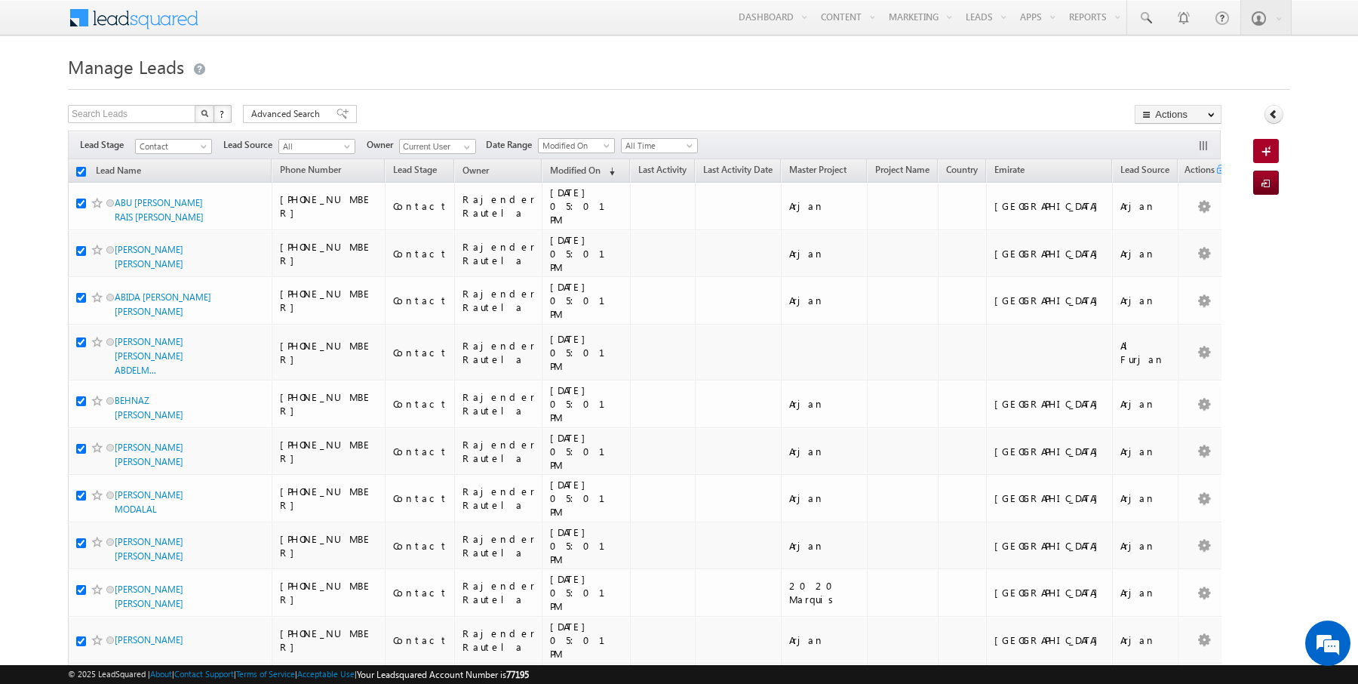
checkbox input "true"
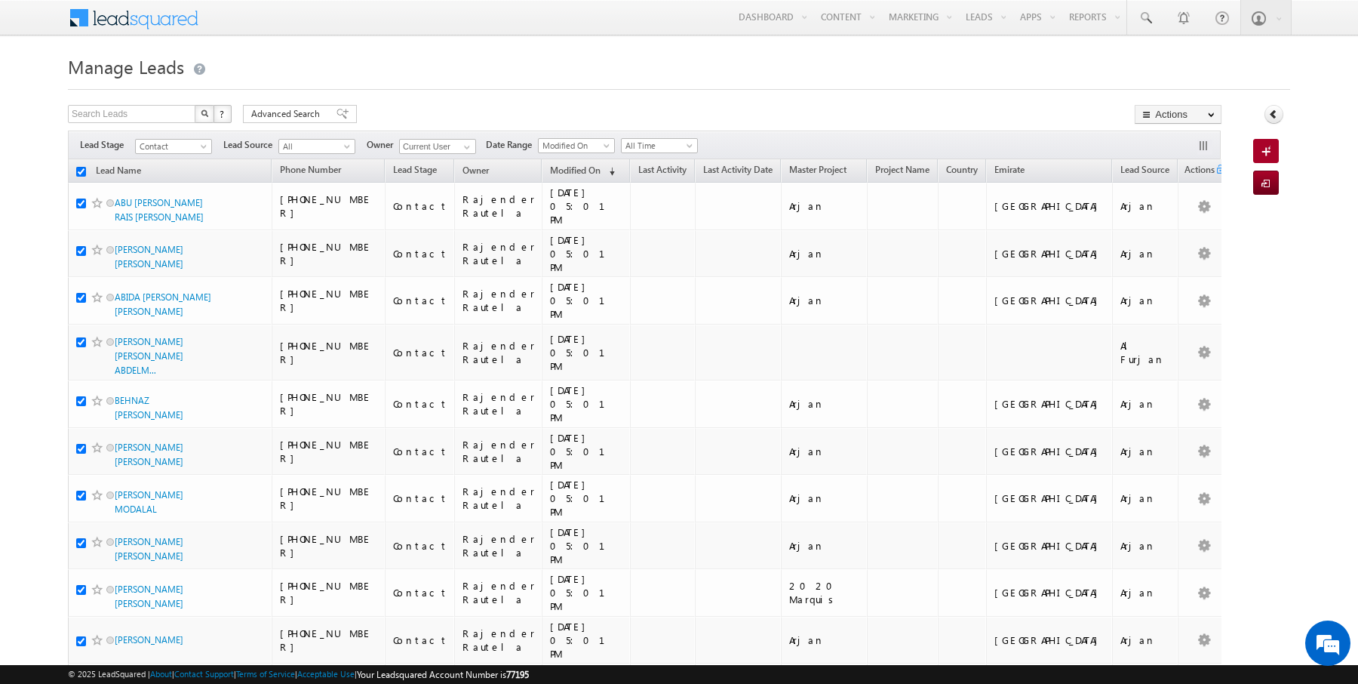
checkbox input "true"
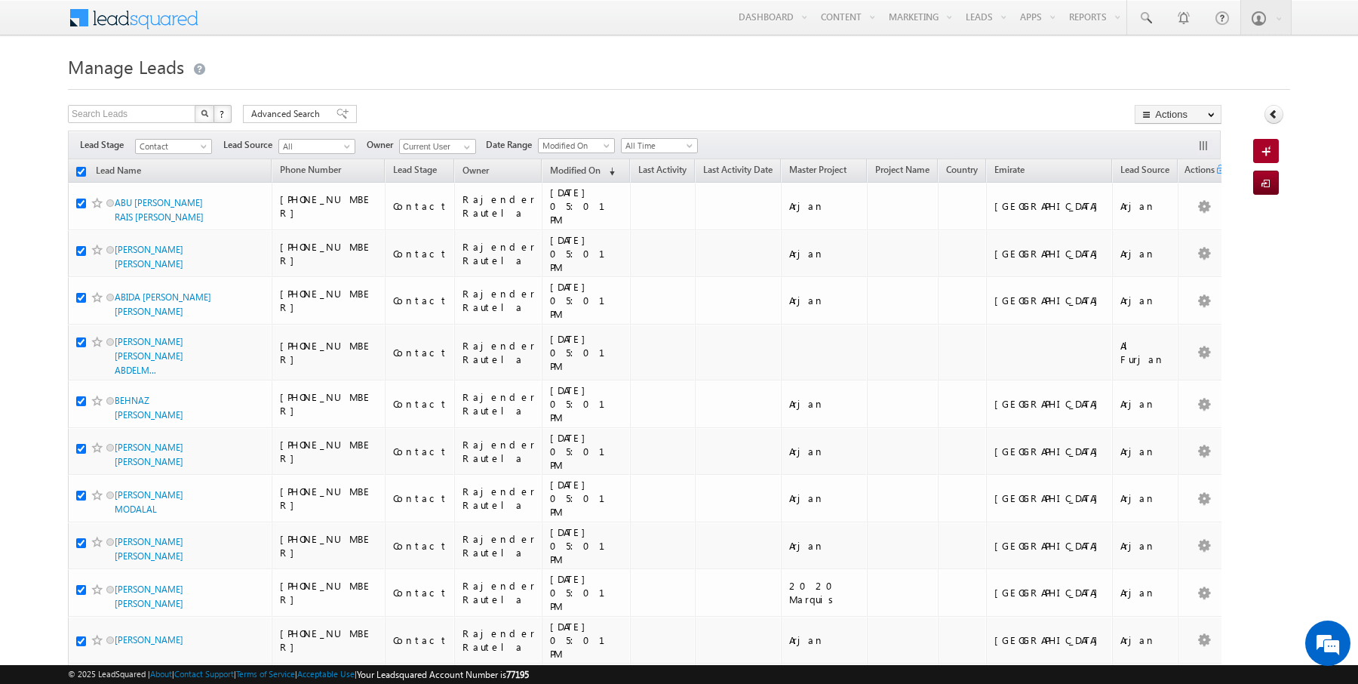
checkbox input "true"
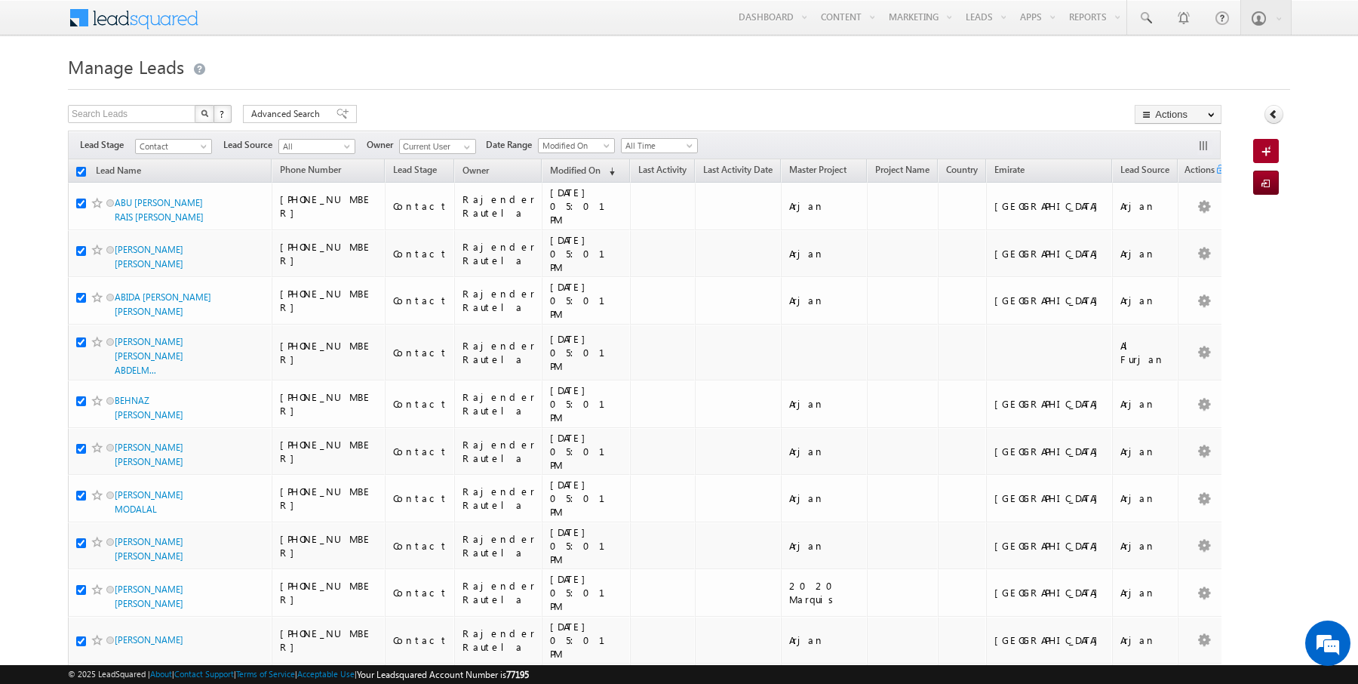
checkbox input "true"
click at [1169, 245] on link "Change Owner" at bounding box center [1177, 244] width 85 height 18
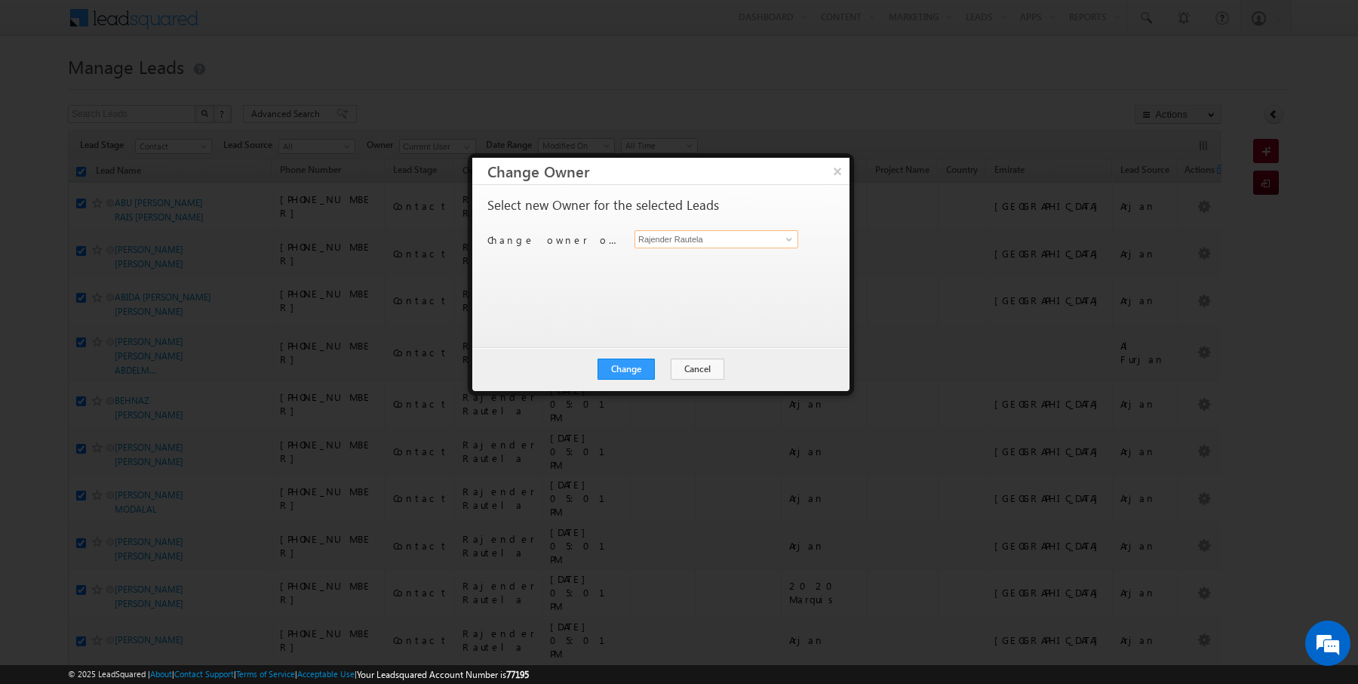
click at [696, 247] on div "Change owner of 50 leads to Rajender Rautela Rajender Rautela" at bounding box center [659, 241] width 344 height 23
type input "SUNNY MEHROTRA"
click at [617, 377] on button "Change" at bounding box center [626, 368] width 57 height 21
click at [651, 371] on button "Close" at bounding box center [663, 368] width 48 height 21
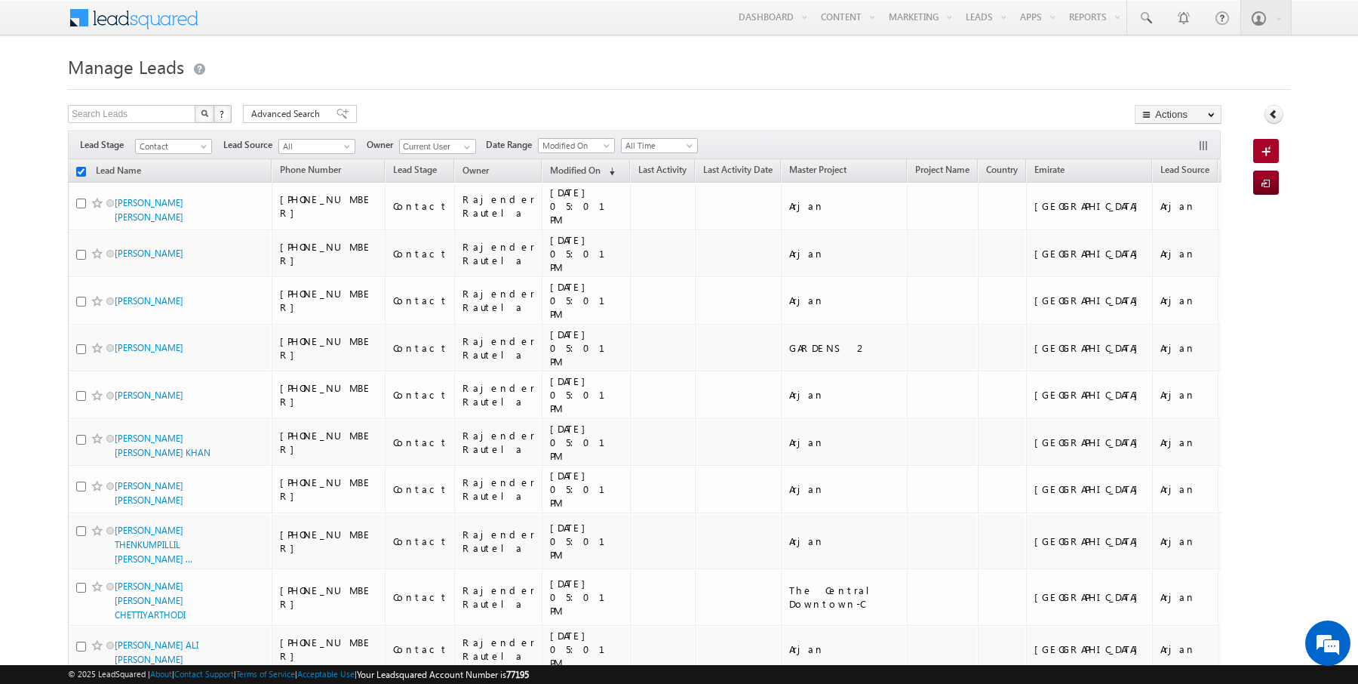
checkbox input "false"
click at [82, 169] on input "checkbox" at bounding box center [81, 172] width 10 height 10
checkbox input "true"
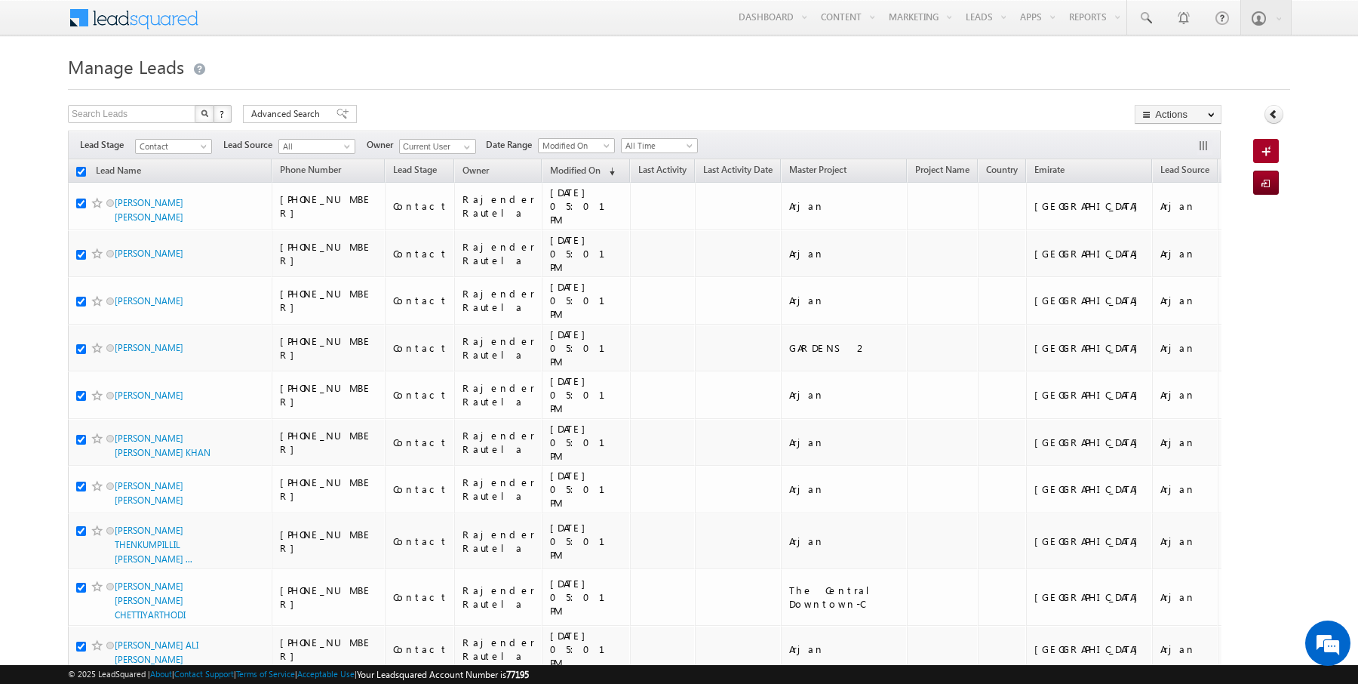
checkbox input "true"
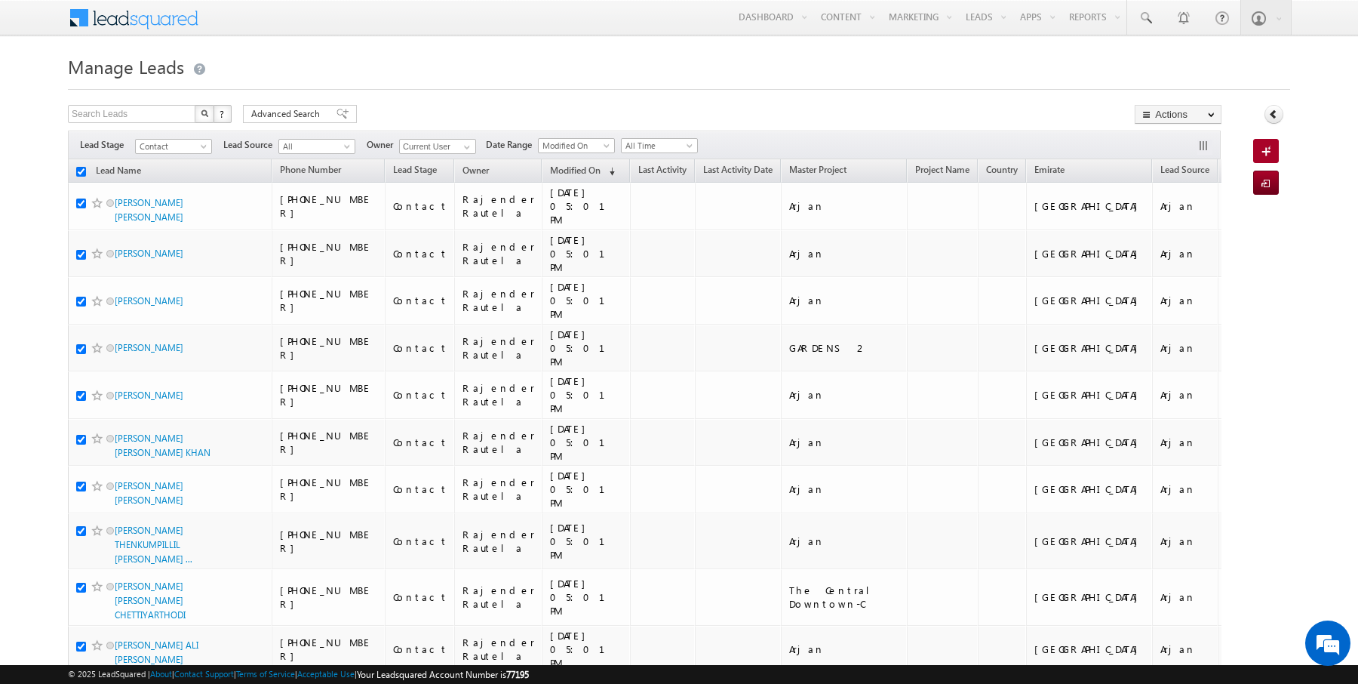
checkbox input "true"
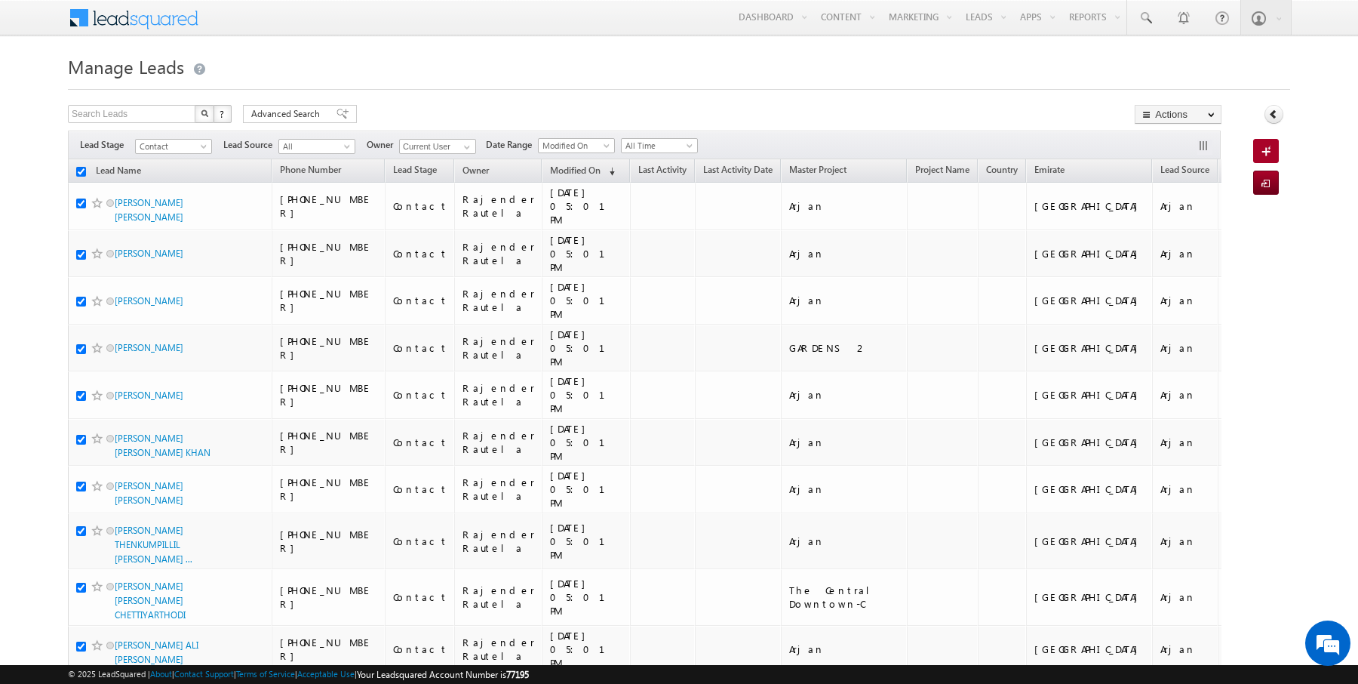
checkbox input "true"
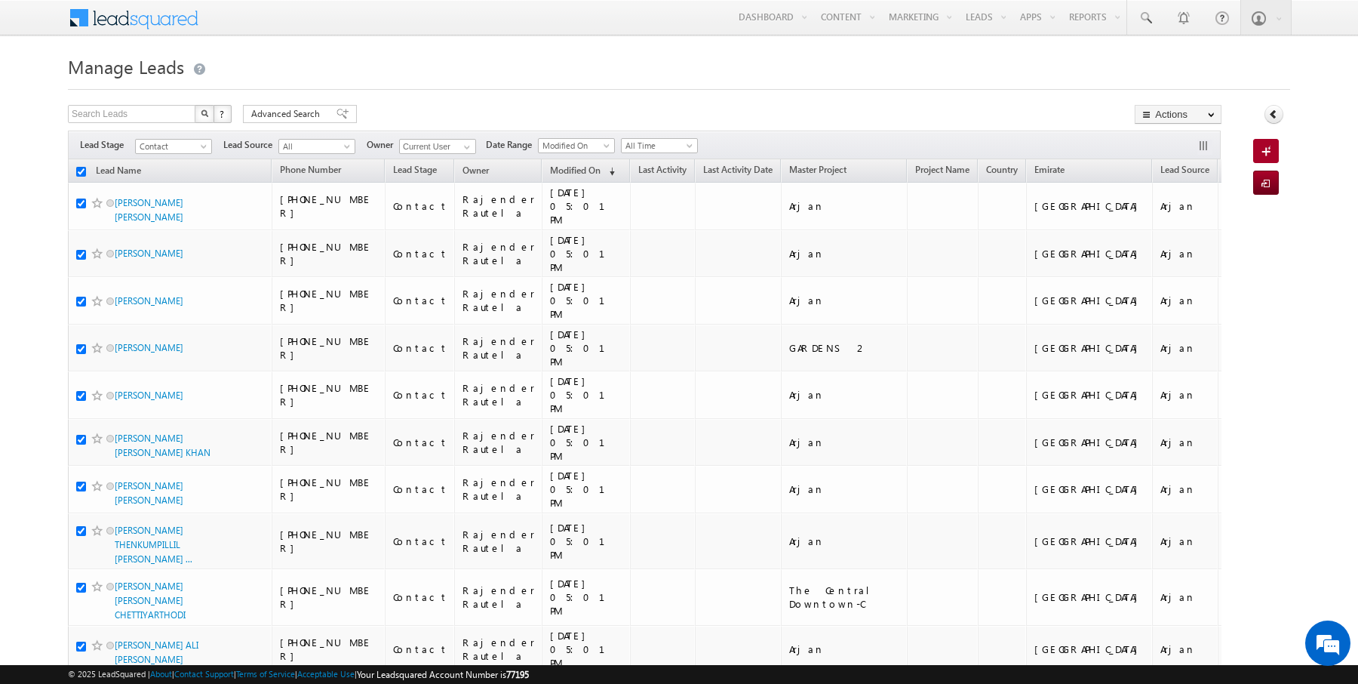
checkbox input "true"
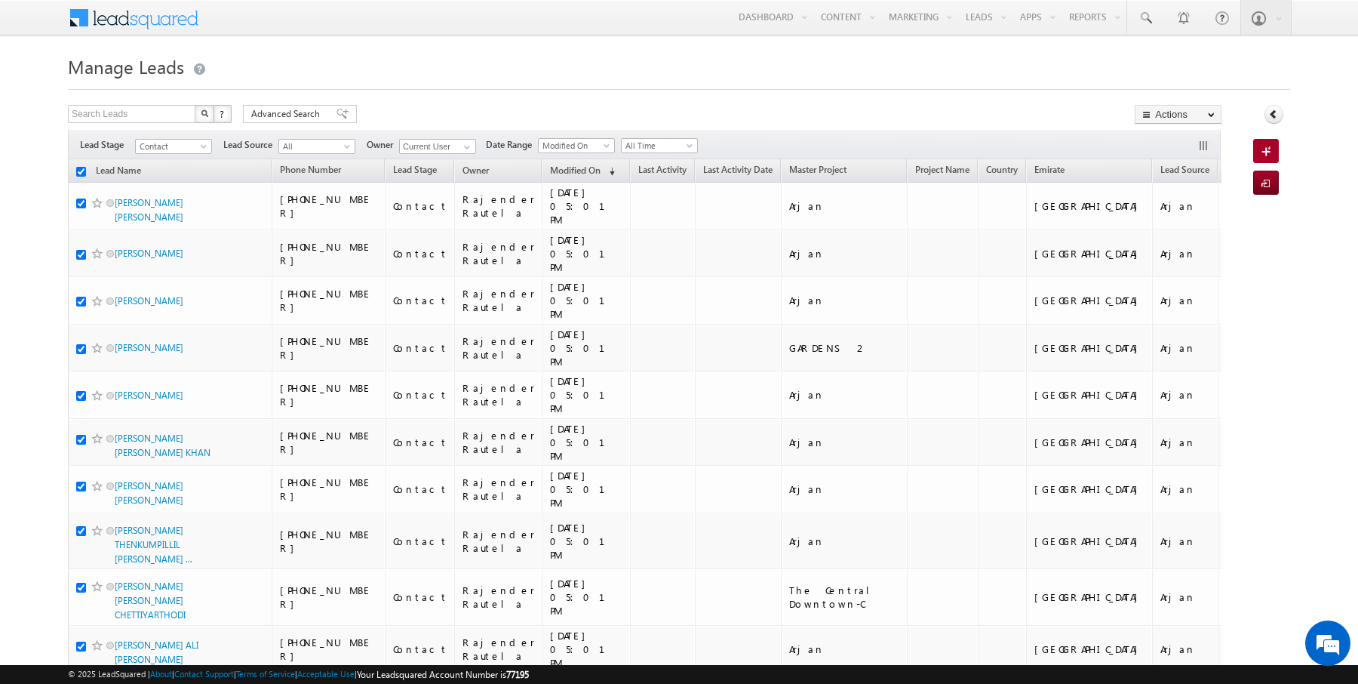
checkbox input "true"
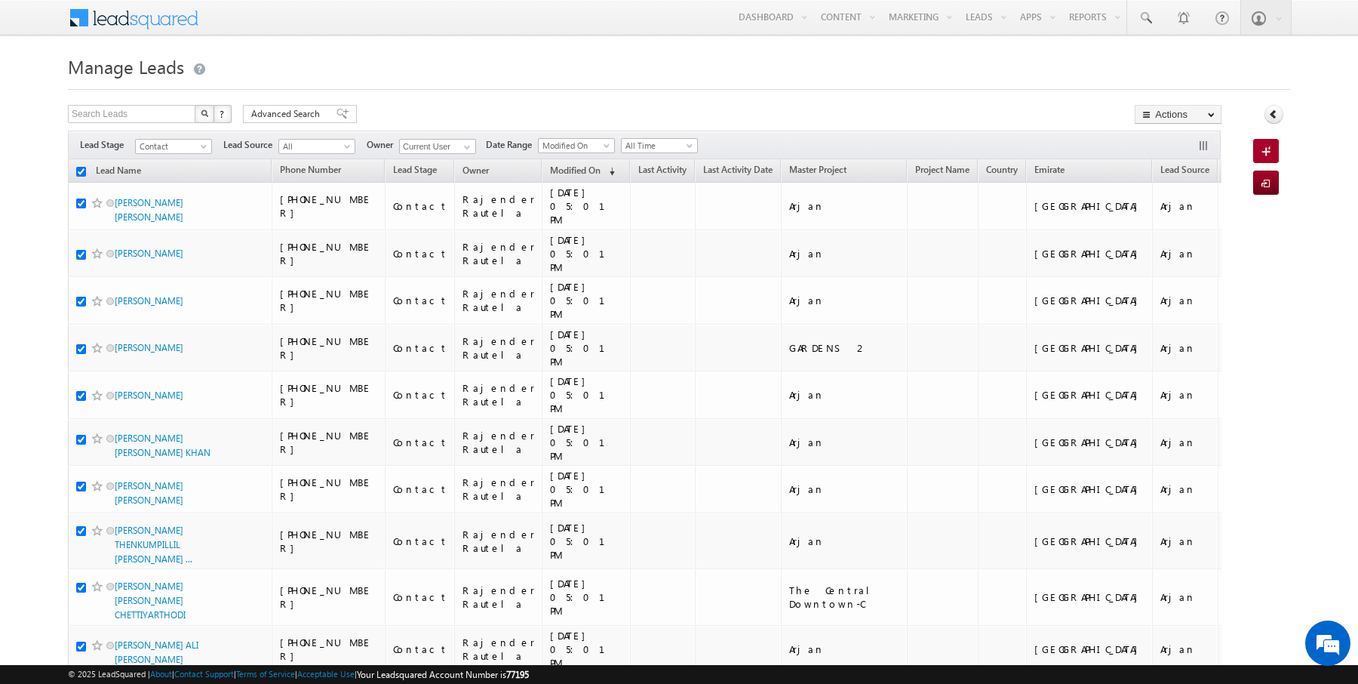
checkbox input "true"
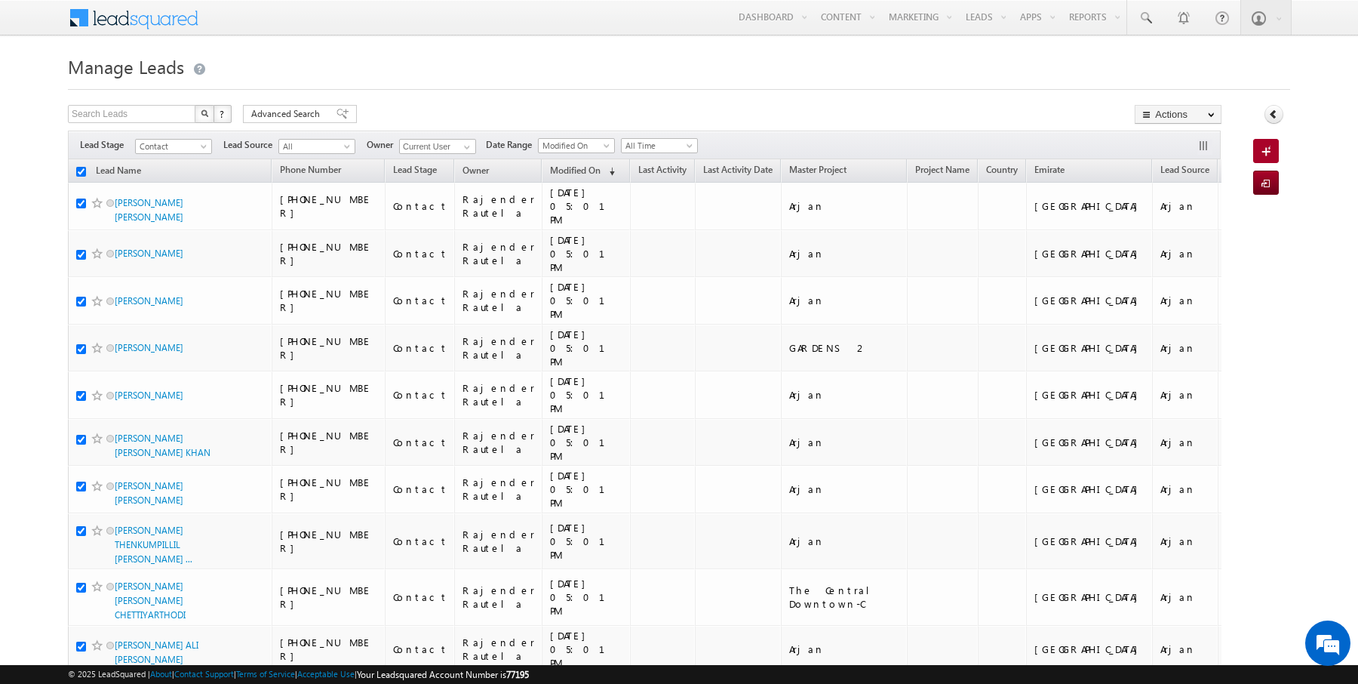
checkbox input "true"
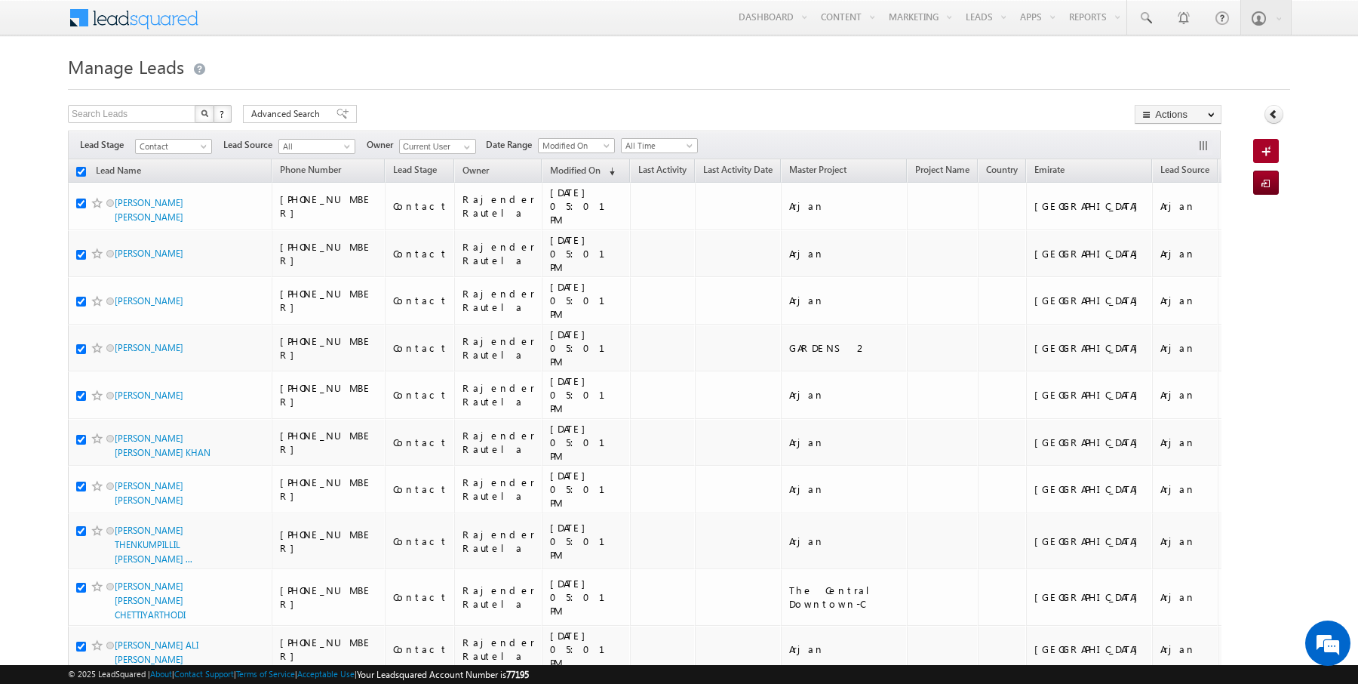
checkbox input "true"
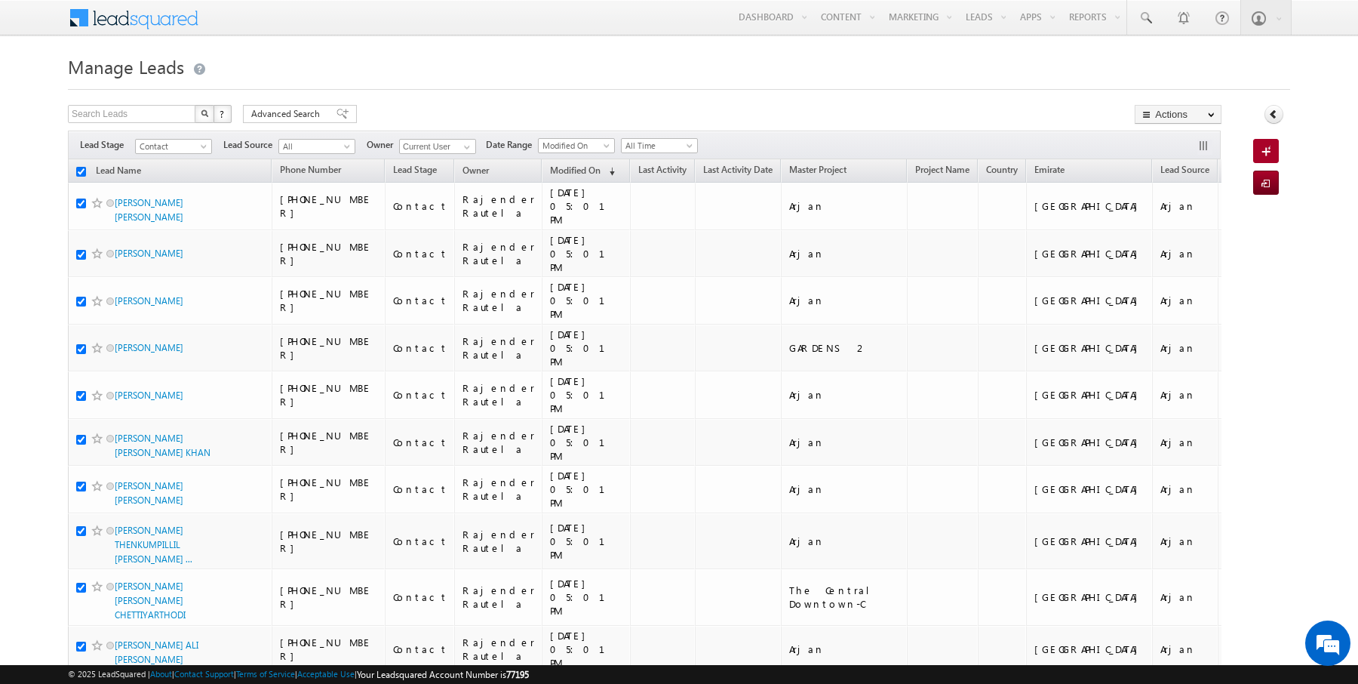
checkbox input "true"
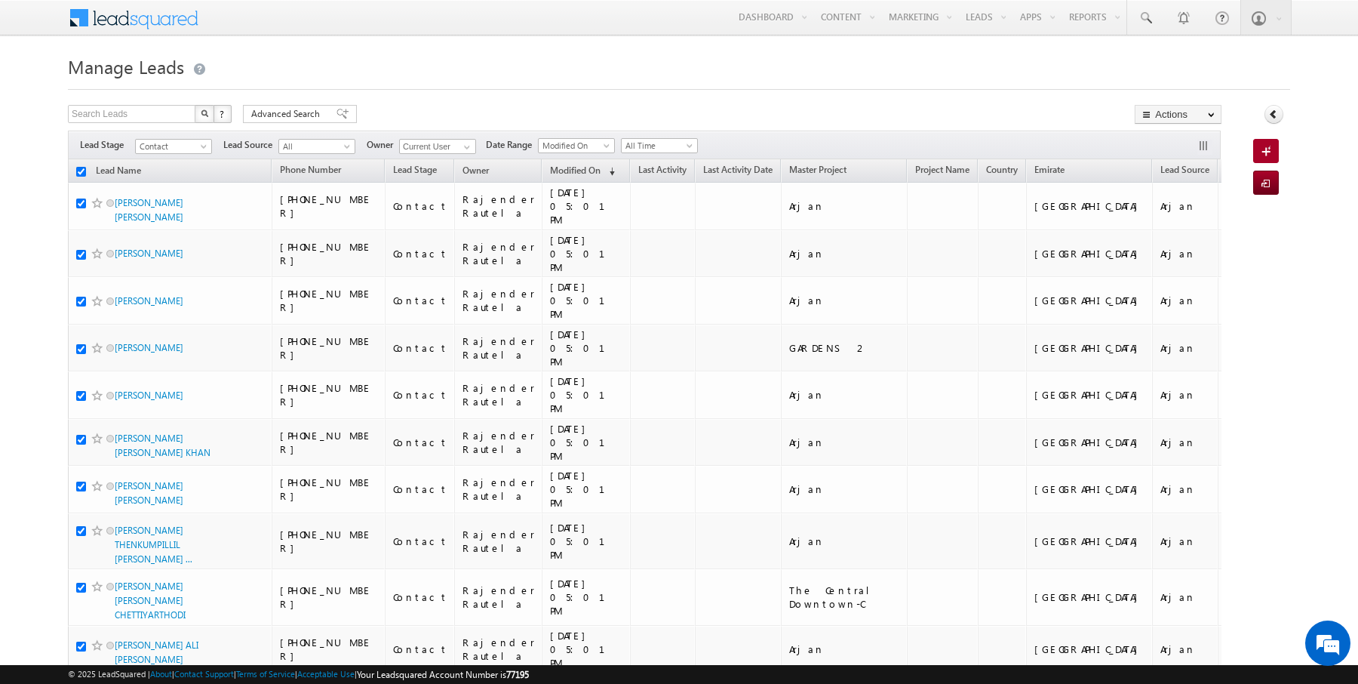
checkbox input "true"
click at [1178, 242] on link "Change Owner" at bounding box center [1177, 244] width 85 height 18
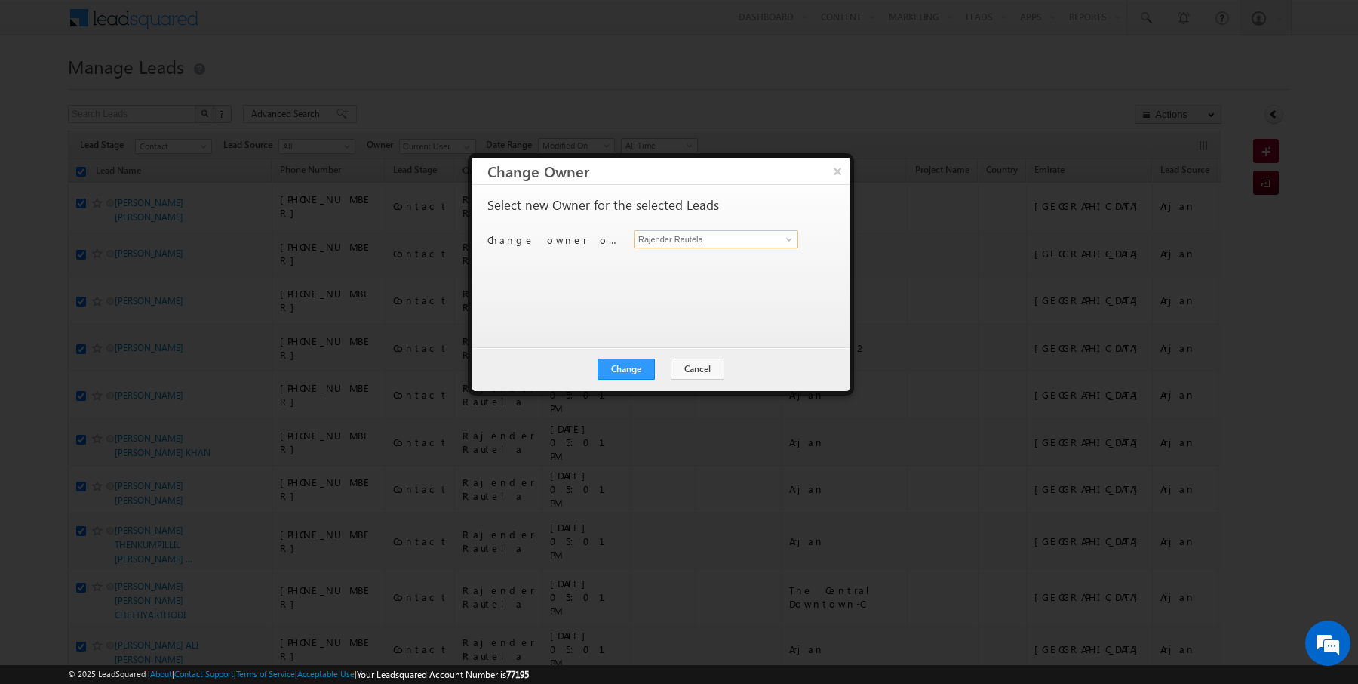
click at [748, 233] on input "Rajender Rautela" at bounding box center [716, 239] width 164 height 18
type input "AmanSingh Yadav"
click at [625, 370] on button "Change" at bounding box center [626, 368] width 57 height 21
click at [662, 370] on button "Close" at bounding box center [663, 368] width 48 height 21
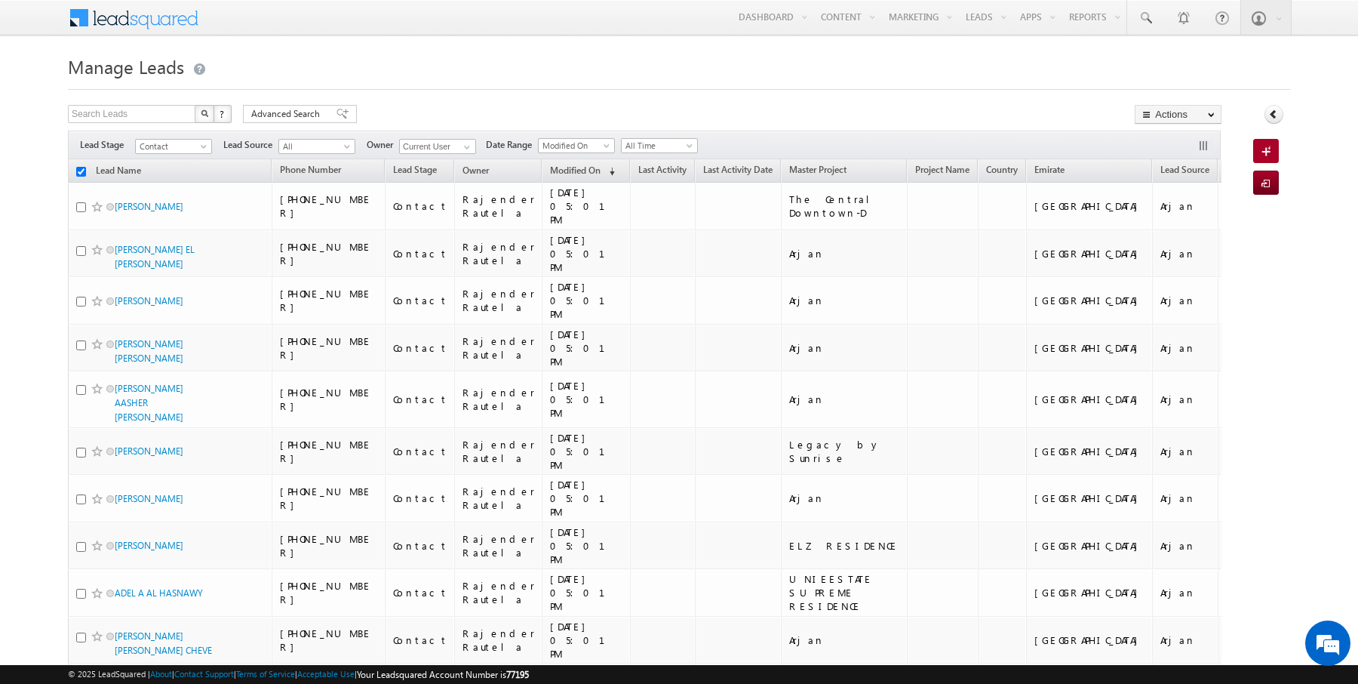
checkbox input "false"
click at [1091, 49] on link "Reports Home" at bounding box center [1123, 51] width 121 height 32
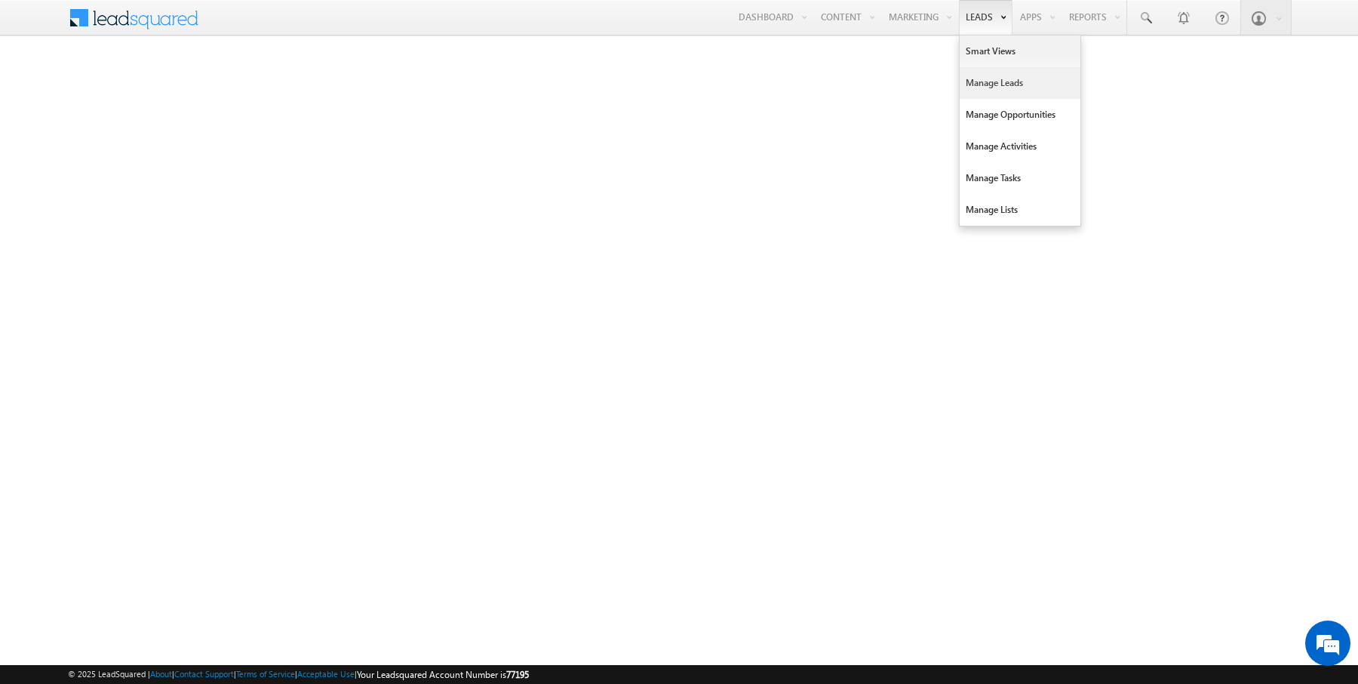
click at [1000, 87] on link "Manage Leads" at bounding box center [1020, 83] width 121 height 32
